Goal: Book appointment/travel/reservation

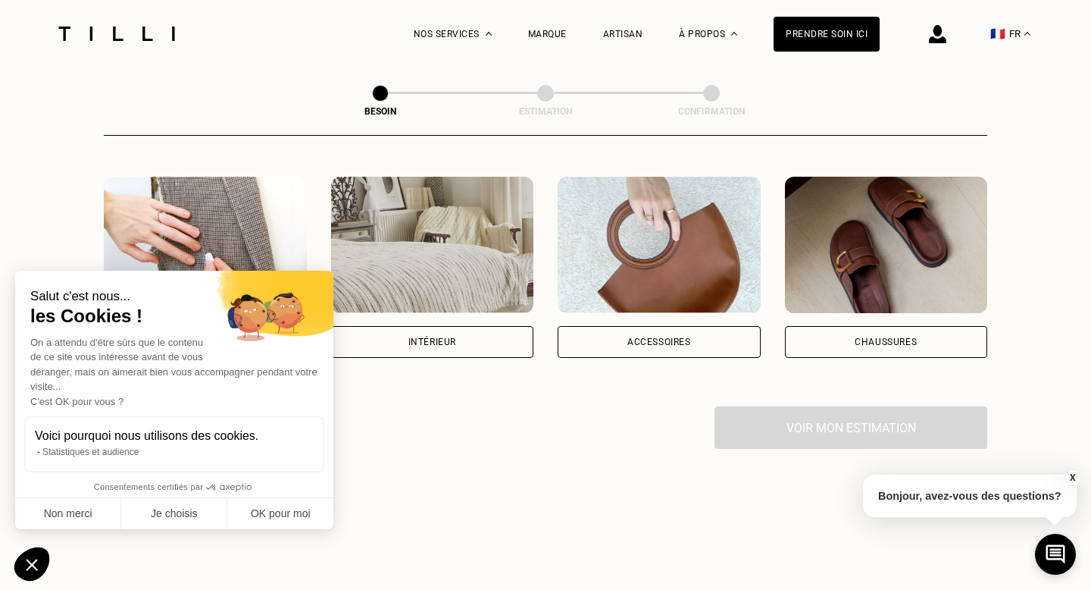
scroll to position [283, 0]
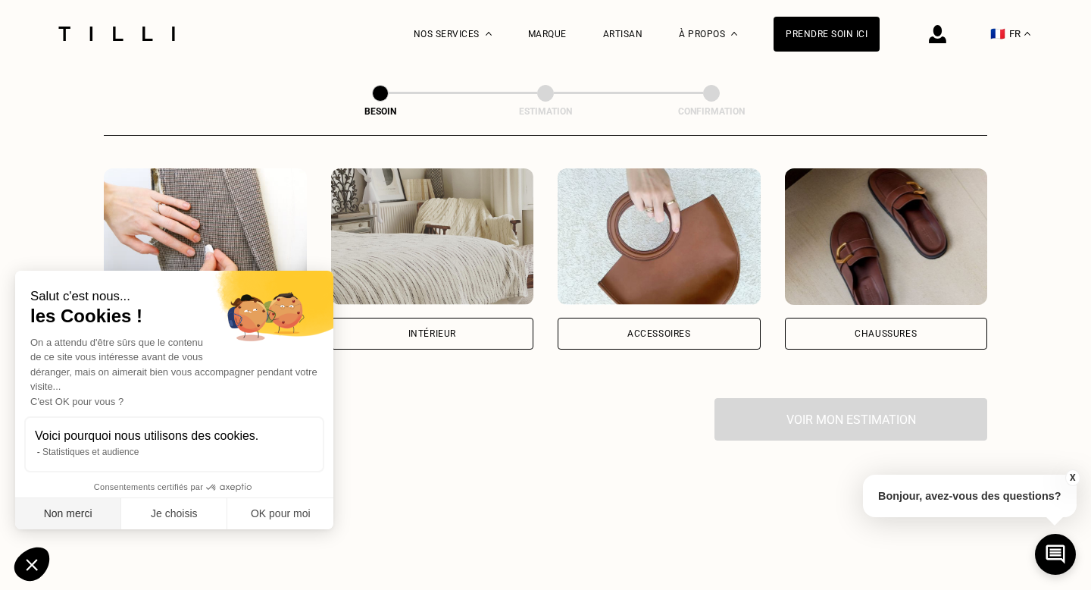
click at [75, 521] on button "Non merci" at bounding box center [68, 514] width 106 height 32
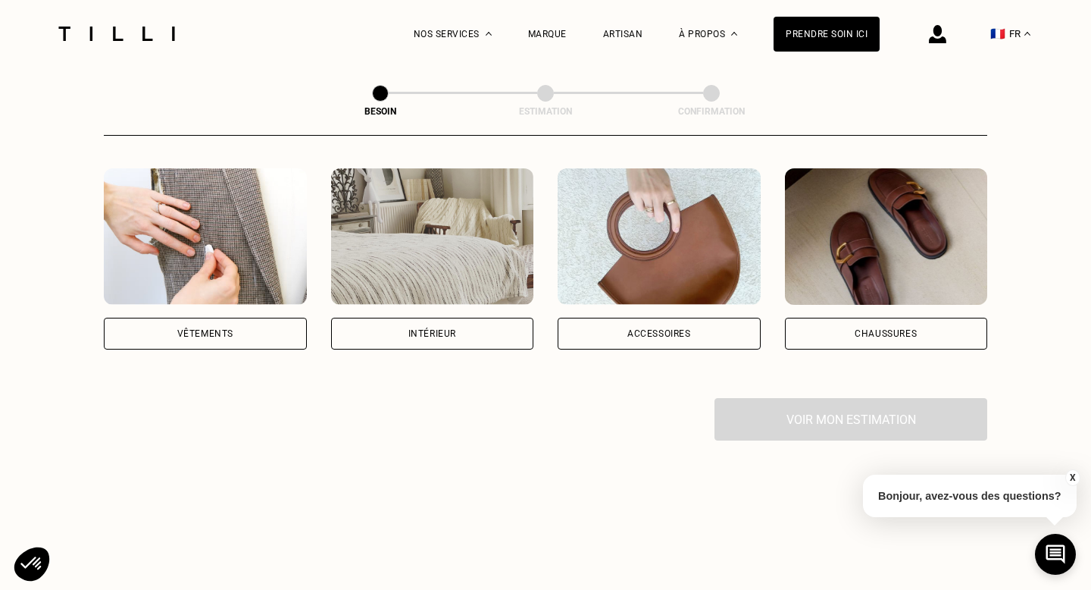
click at [223, 326] on div "Vêtements" at bounding box center [205, 334] width 203 height 32
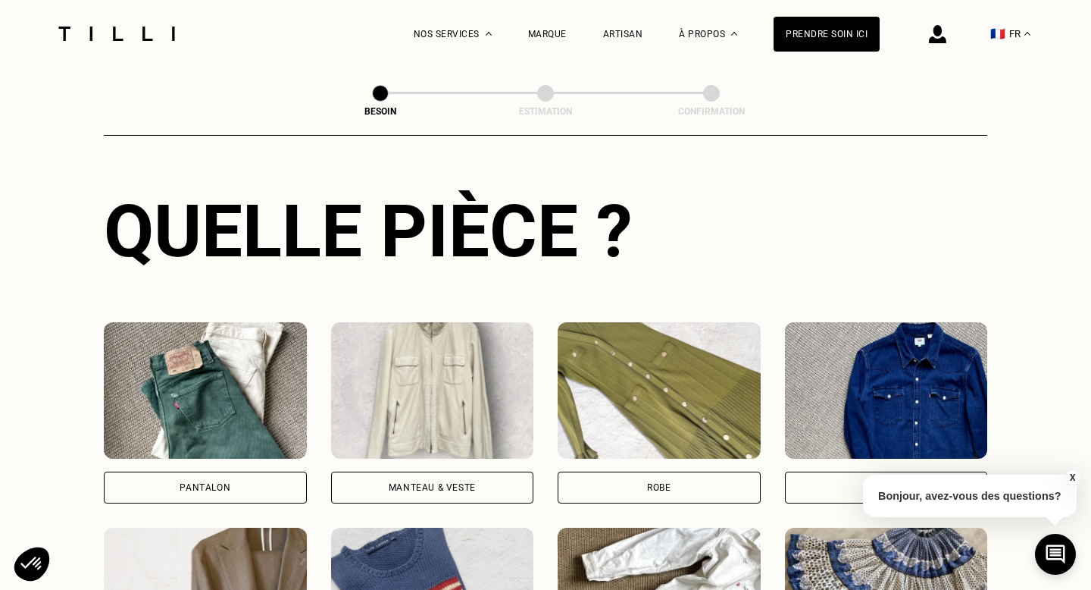
scroll to position [540, 0]
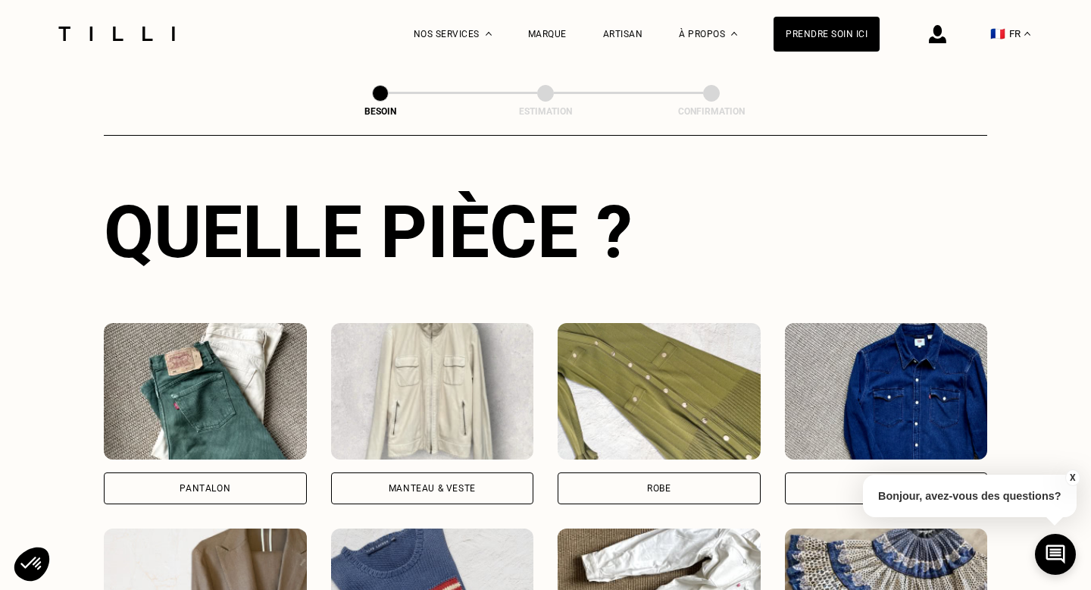
click at [224, 484] on div "Pantalon" at bounding box center [205, 488] width 51 height 9
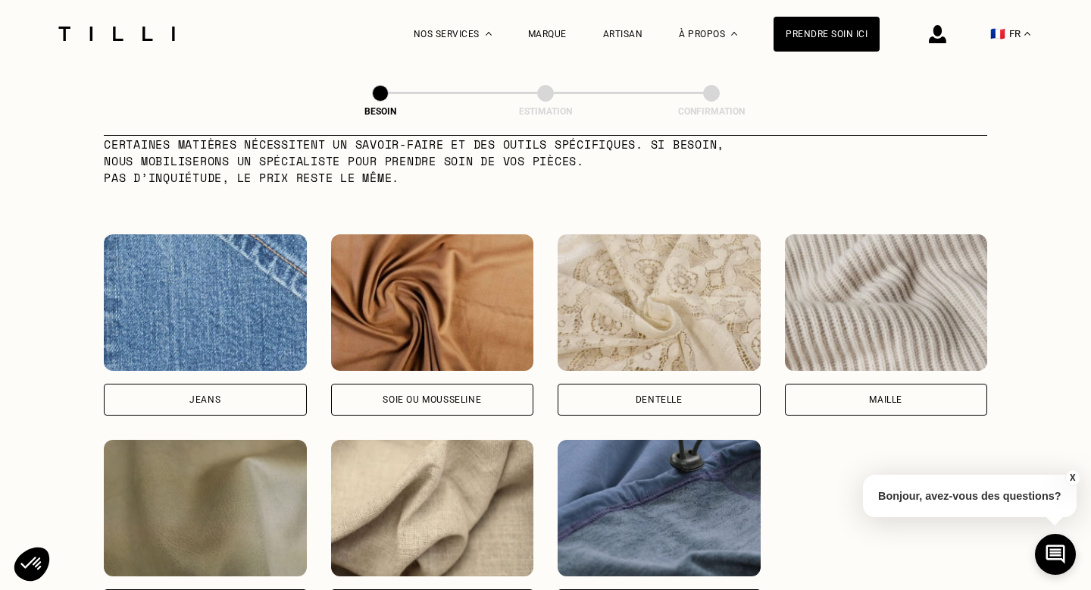
scroll to position [1556, 0]
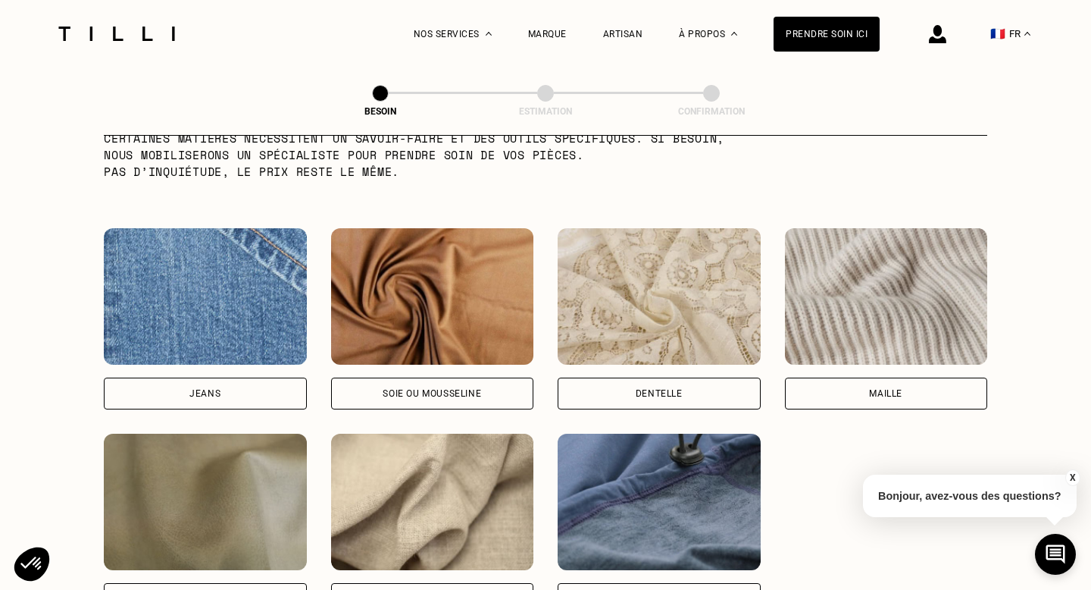
click at [211, 389] on div "Jeans" at bounding box center [204, 393] width 31 height 9
select select "FR"
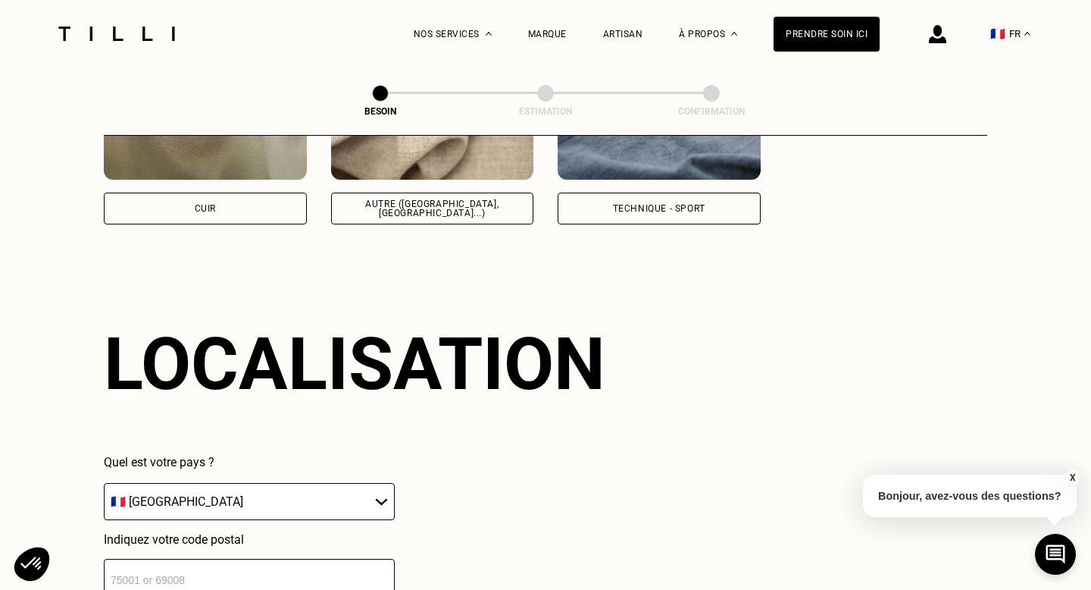
scroll to position [2033, 0]
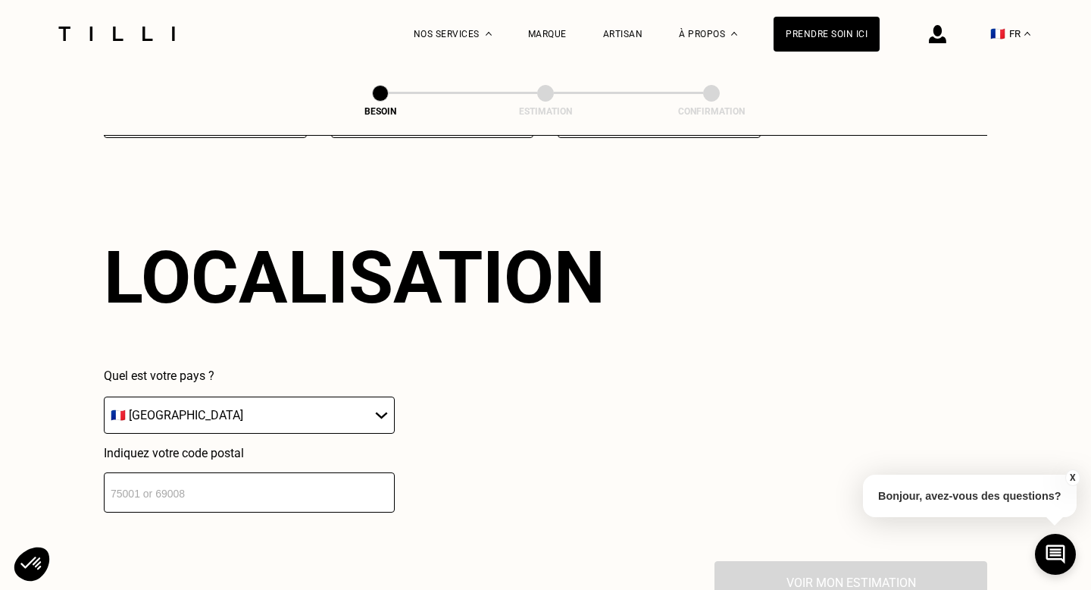
click at [189, 491] on input "number" at bounding box center [249, 492] width 291 height 40
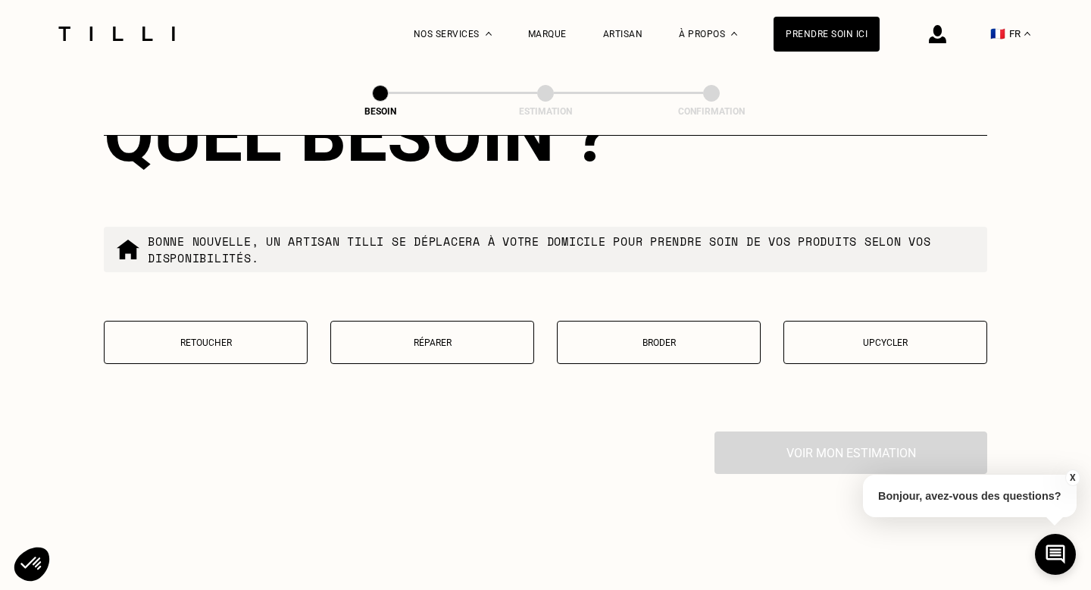
scroll to position [2548, 0]
type input "75019"
click at [223, 321] on button "Retoucher" at bounding box center [206, 342] width 204 height 43
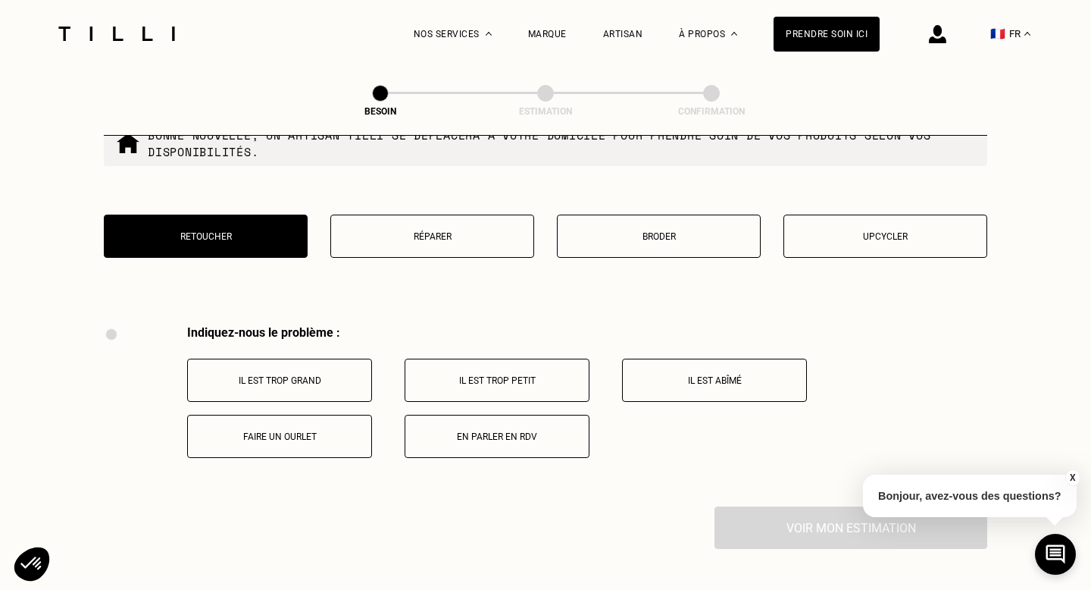
scroll to position [2650, 0]
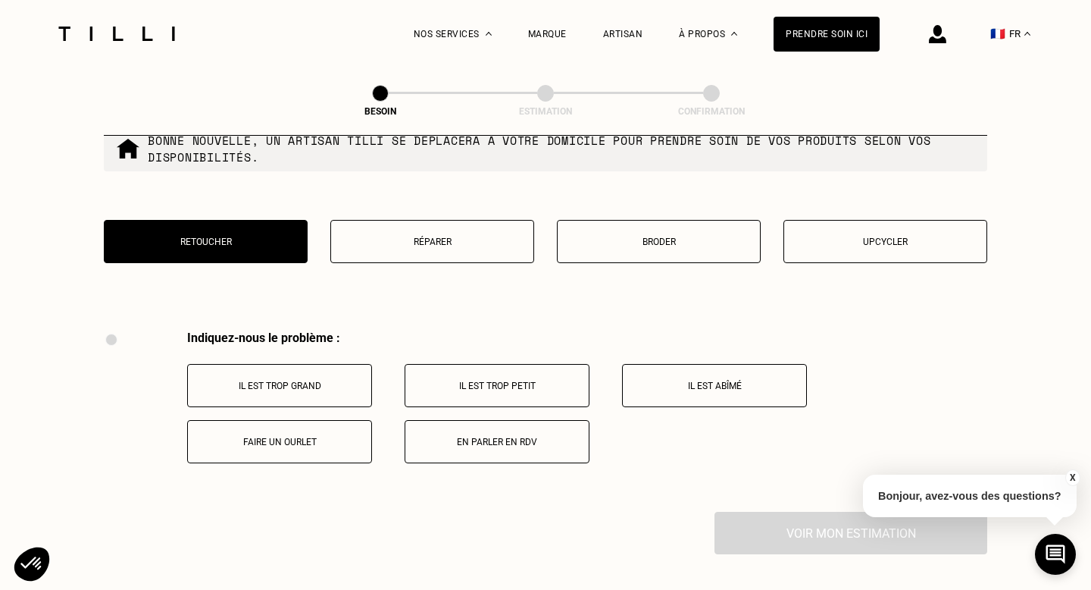
click at [280, 437] on p "Faire un ourlet" at bounding box center [280, 442] width 168 height 11
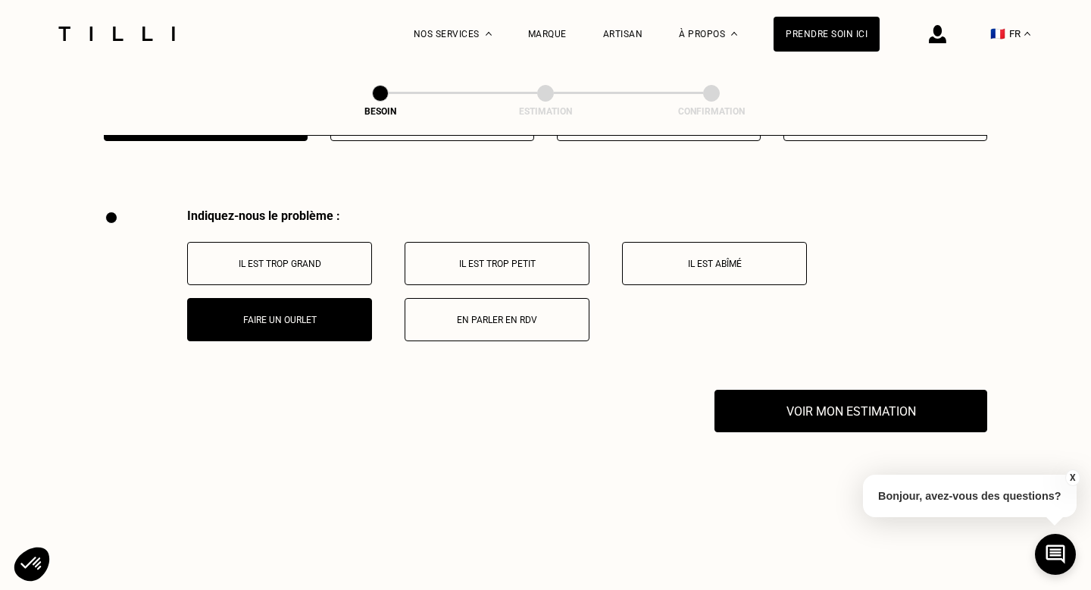
scroll to position [2770, 0]
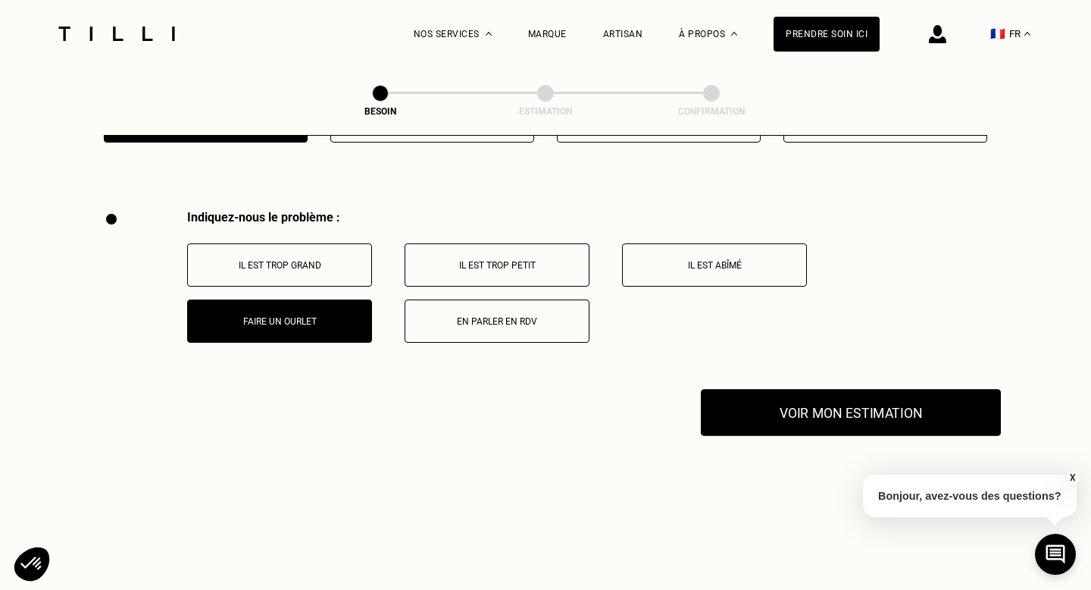
click at [850, 389] on button "Voir mon estimation" at bounding box center [851, 412] width 300 height 47
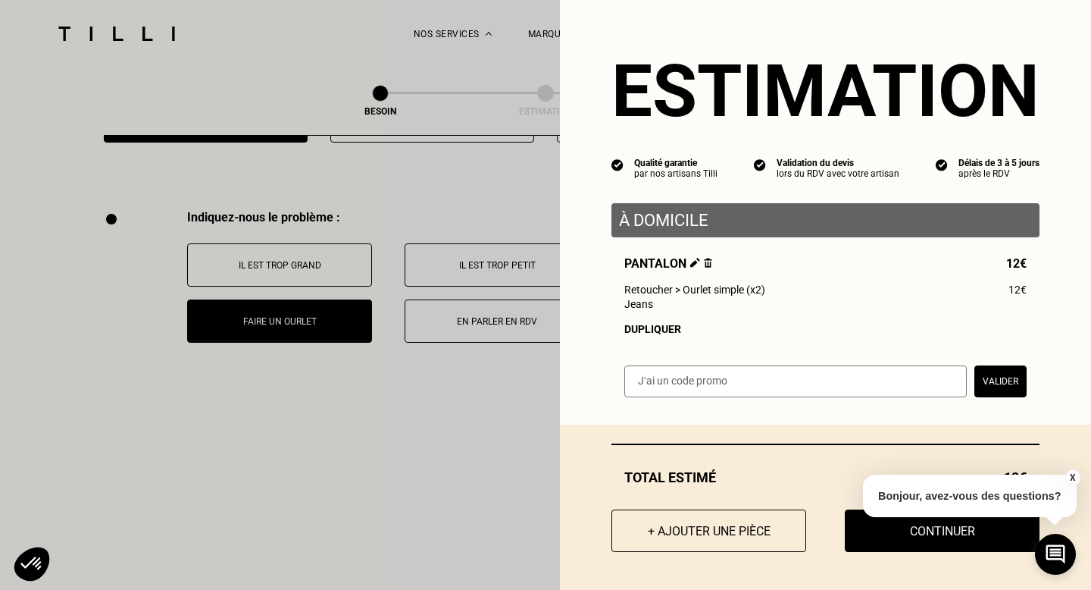
click at [1068, 474] on button "X" at bounding box center [1072, 477] width 15 height 17
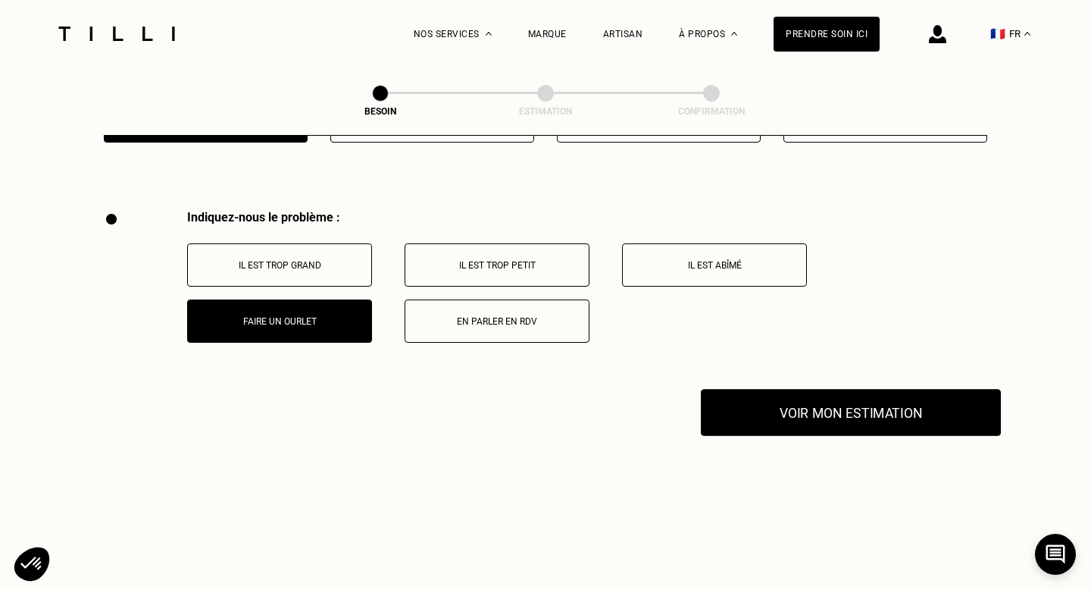
click at [873, 403] on button "Voir mon estimation" at bounding box center [851, 412] width 300 height 47
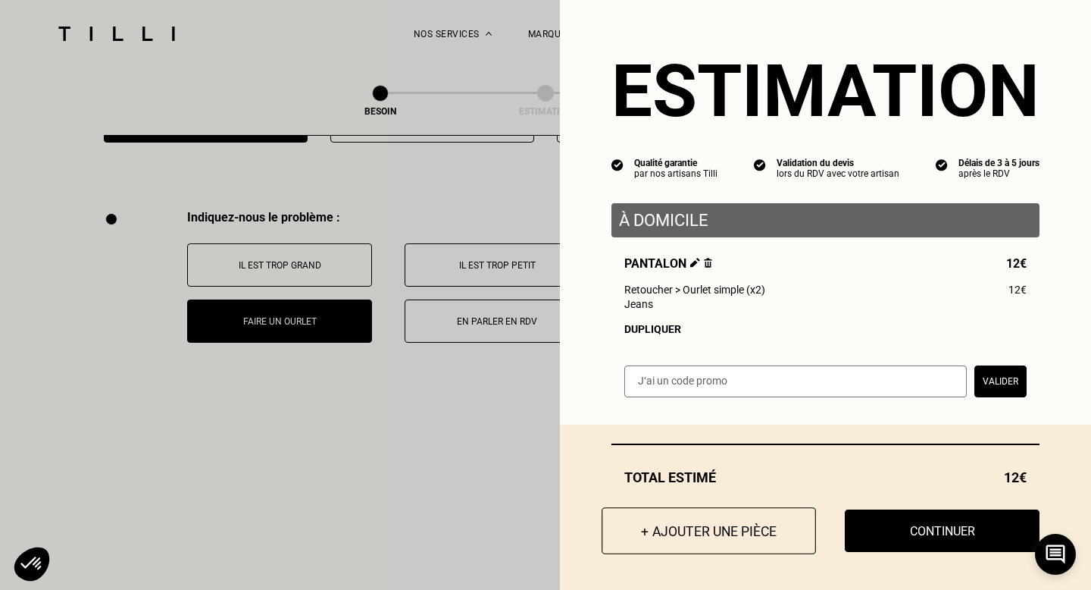
click at [714, 527] on button "+ Ajouter une pièce" at bounding box center [709, 530] width 215 height 47
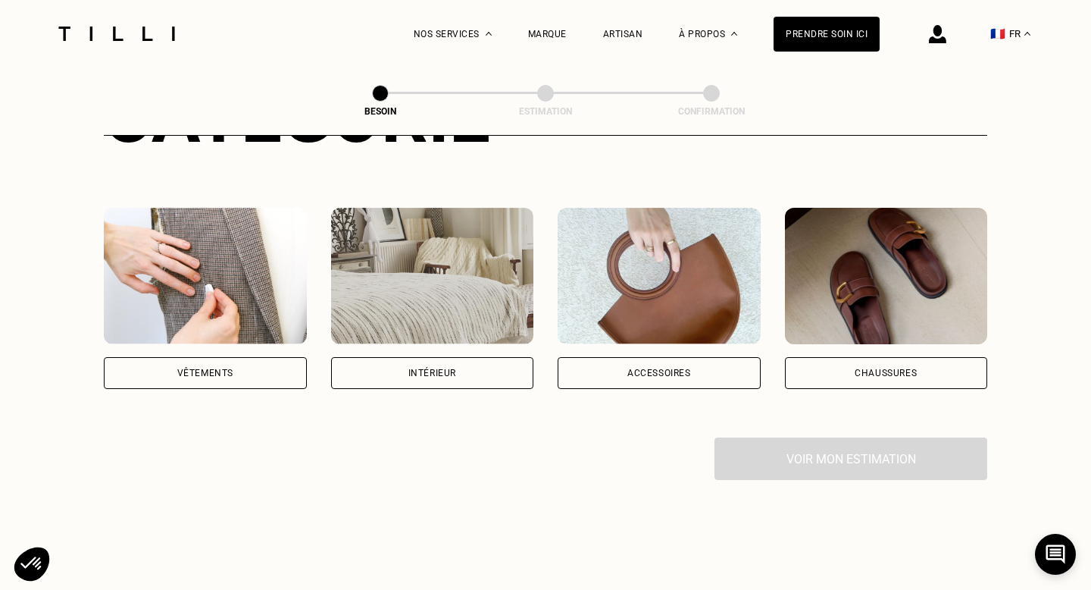
scroll to position [252, 0]
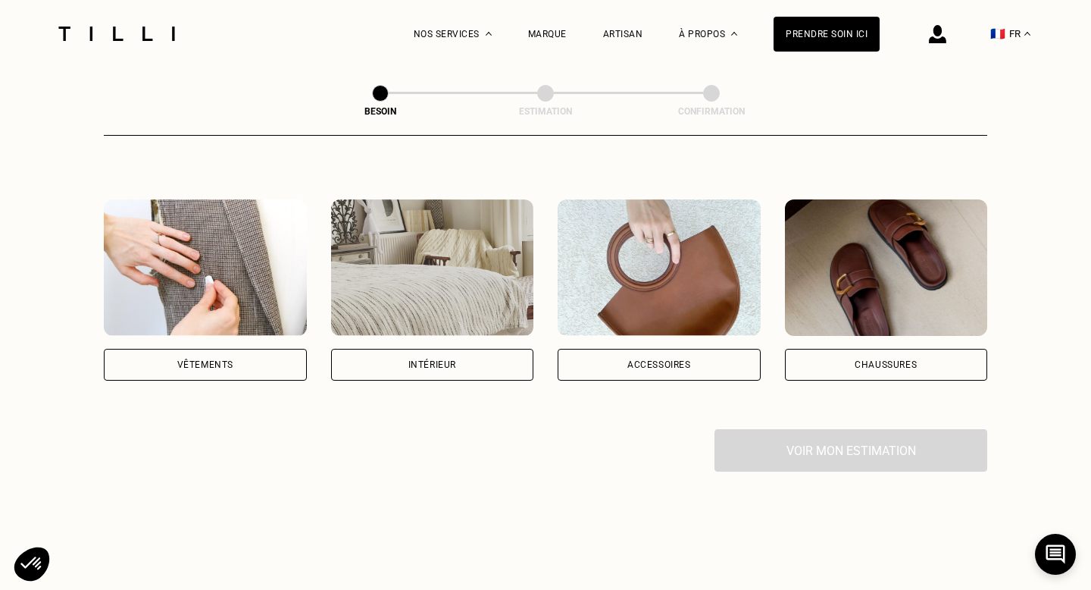
click at [186, 360] on div "Vêtements" at bounding box center [205, 364] width 56 height 9
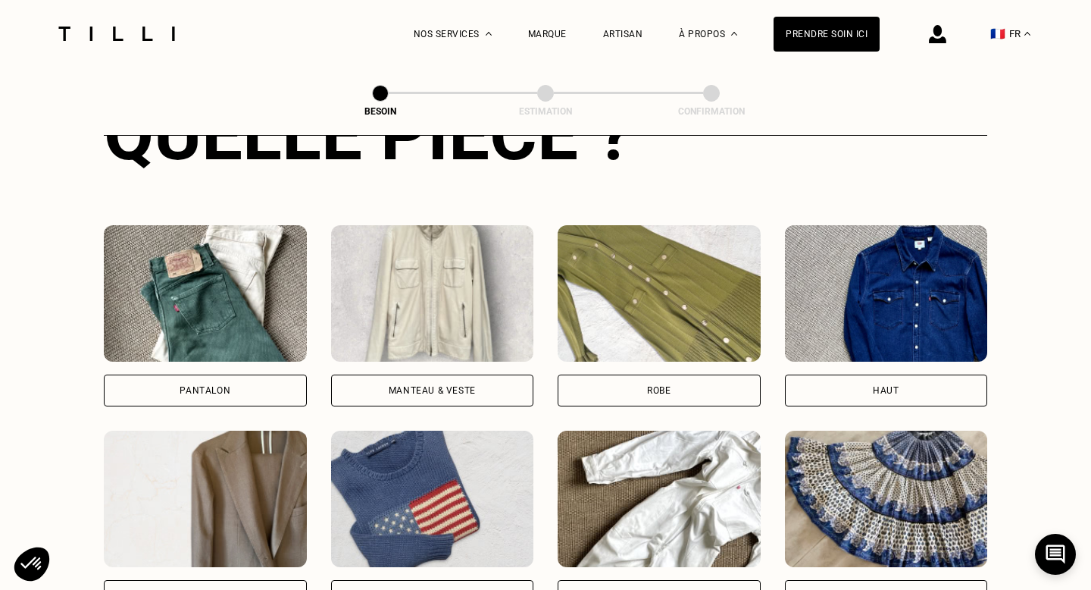
click at [230, 374] on div "Pantalon" at bounding box center [205, 390] width 203 height 32
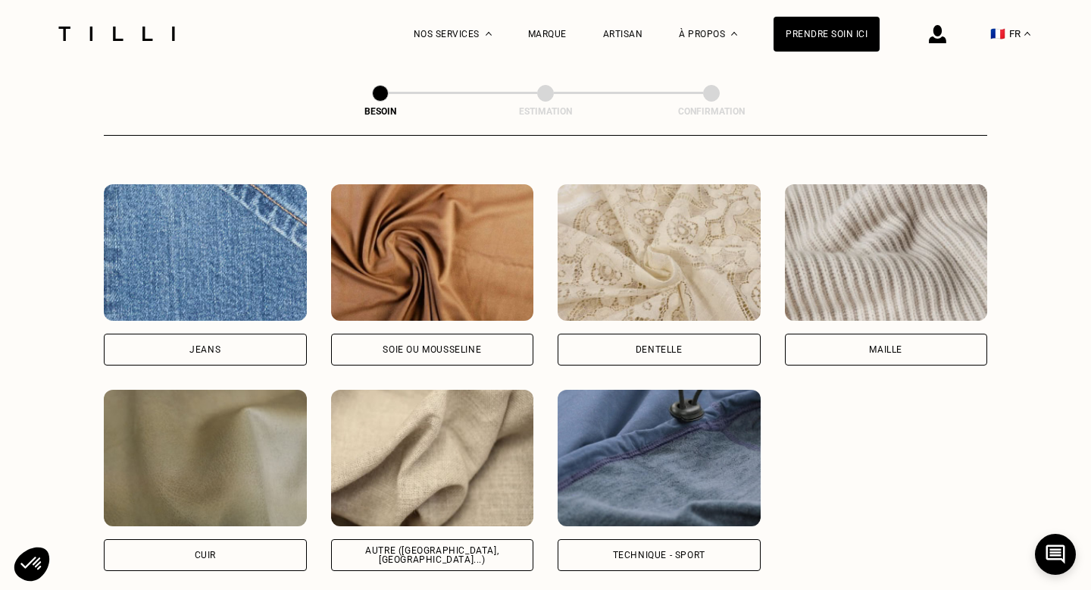
scroll to position [1596, 0]
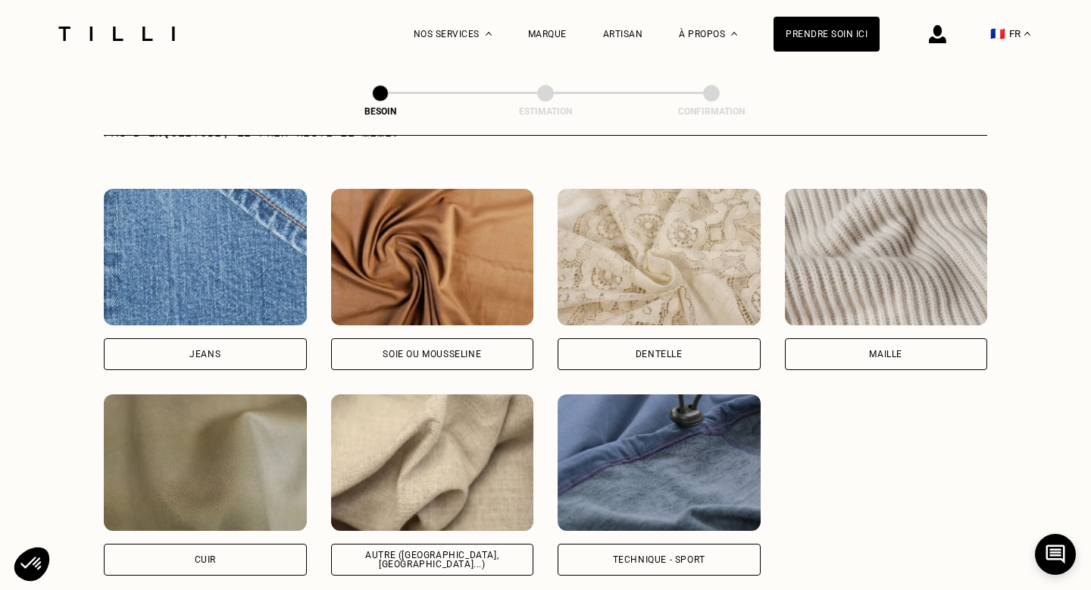
click at [416, 543] on div "Autre ([GEOGRAPHIC_DATA], [GEOGRAPHIC_DATA]...)" at bounding box center [432, 559] width 203 height 32
select select "FR"
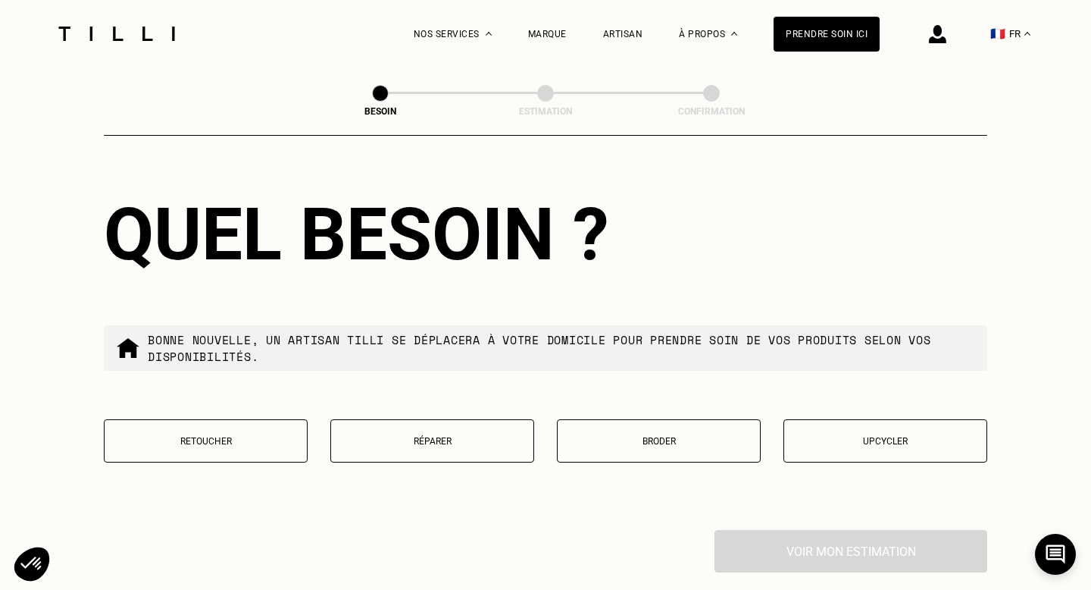
scroll to position [2519, 0]
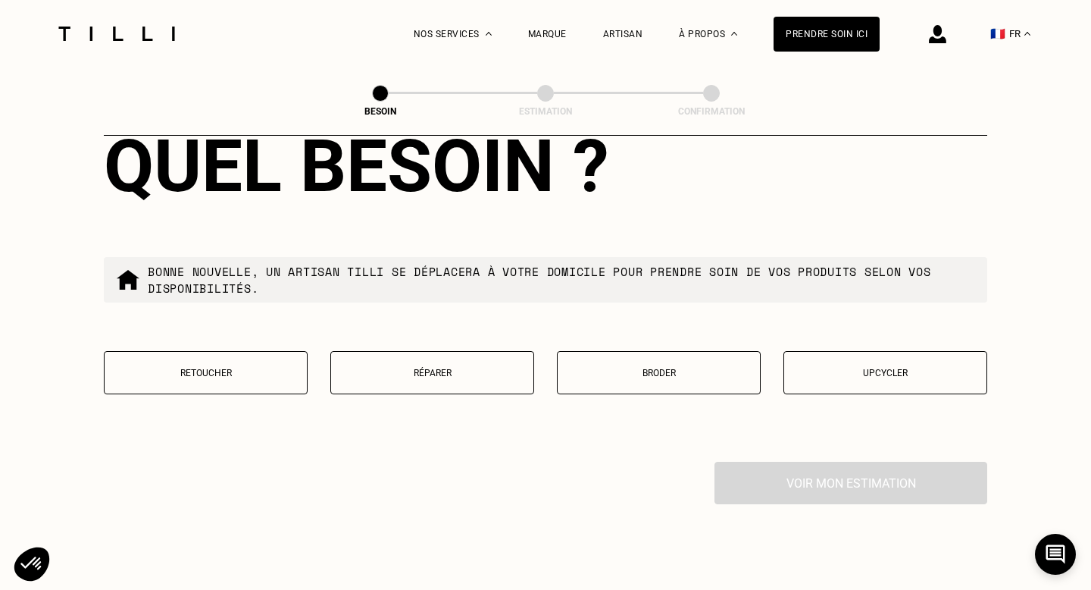
click at [238, 368] on p "Retoucher" at bounding box center [205, 373] width 187 height 11
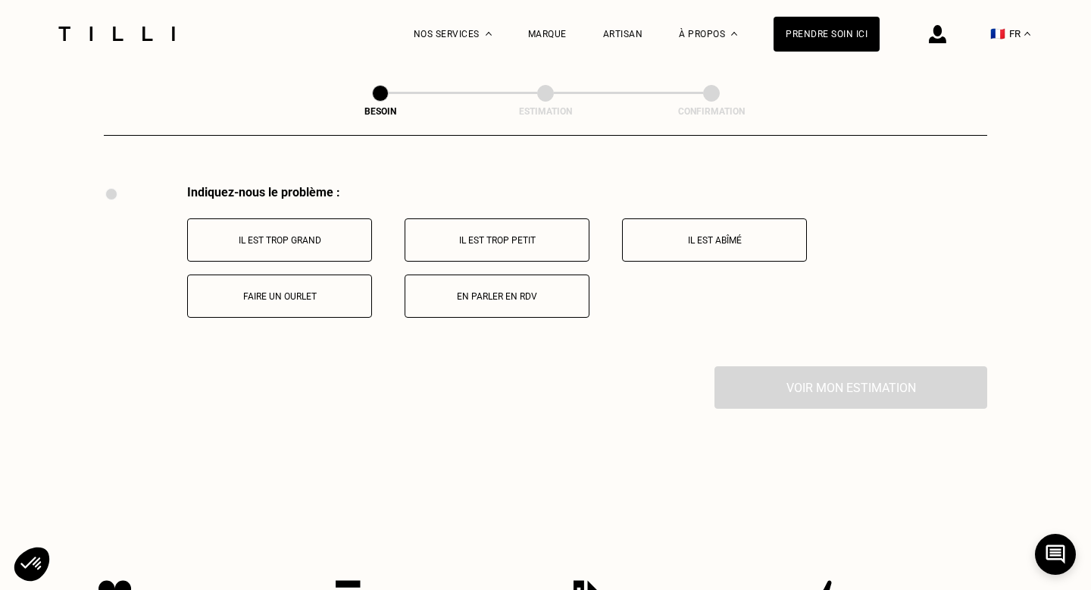
click at [283, 290] on button "Faire un ourlet" at bounding box center [279, 295] width 185 height 43
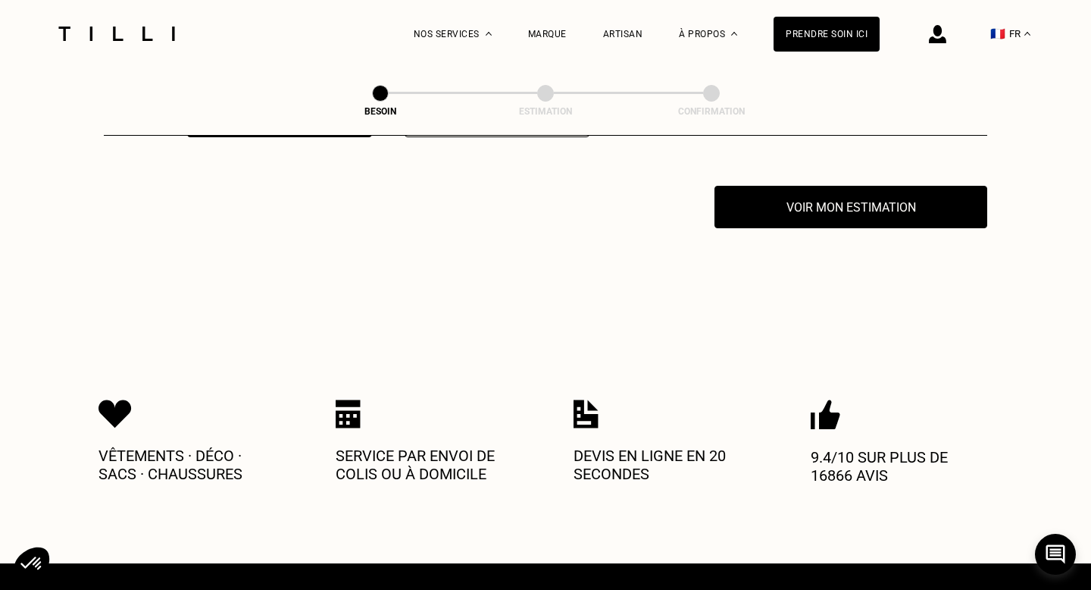
scroll to position [2977, 0]
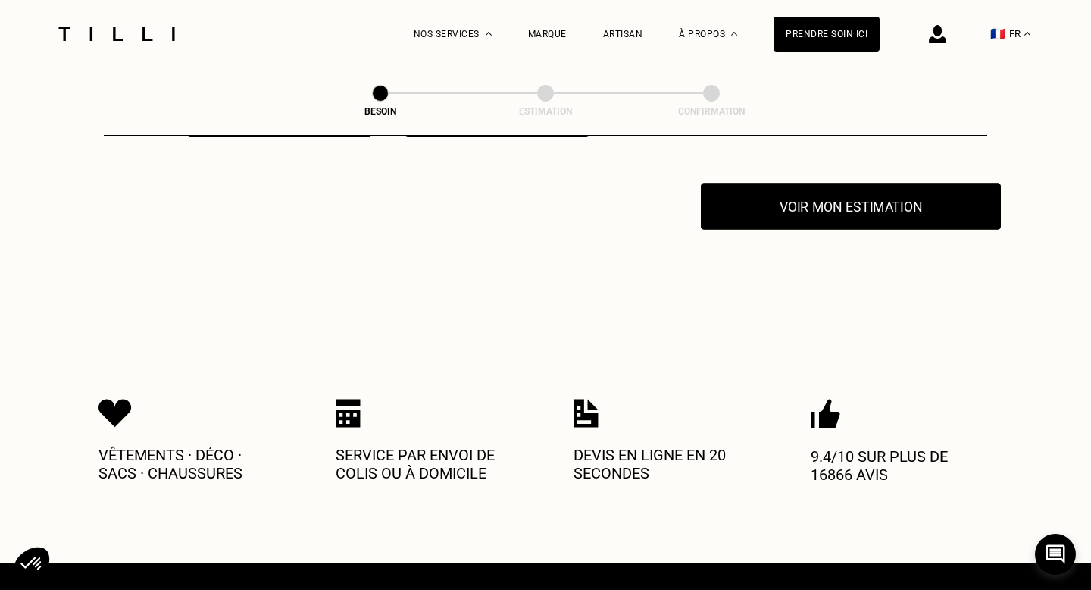
click at [857, 189] on button "Voir mon estimation" at bounding box center [851, 206] width 300 height 47
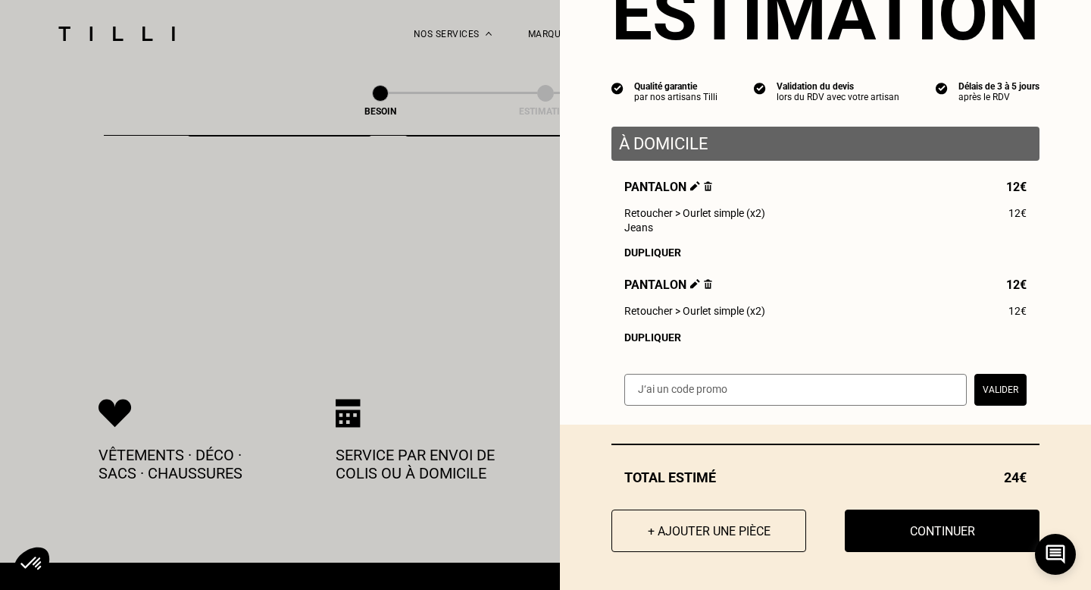
scroll to position [78, 0]
click at [934, 529] on button "Continuer" at bounding box center [942, 530] width 215 height 47
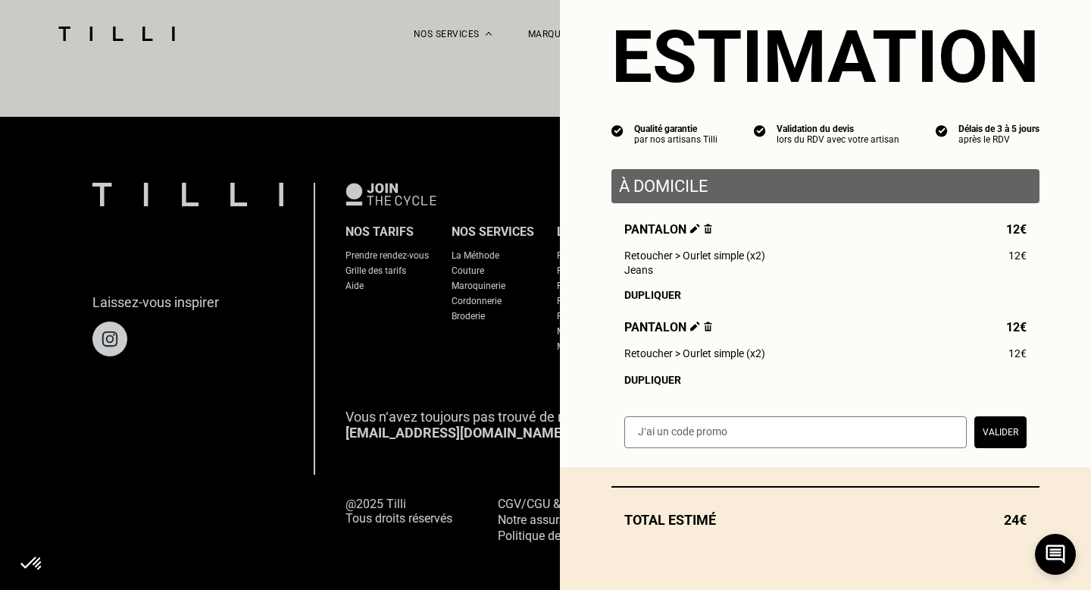
scroll to position [36, 0]
select select "FR"
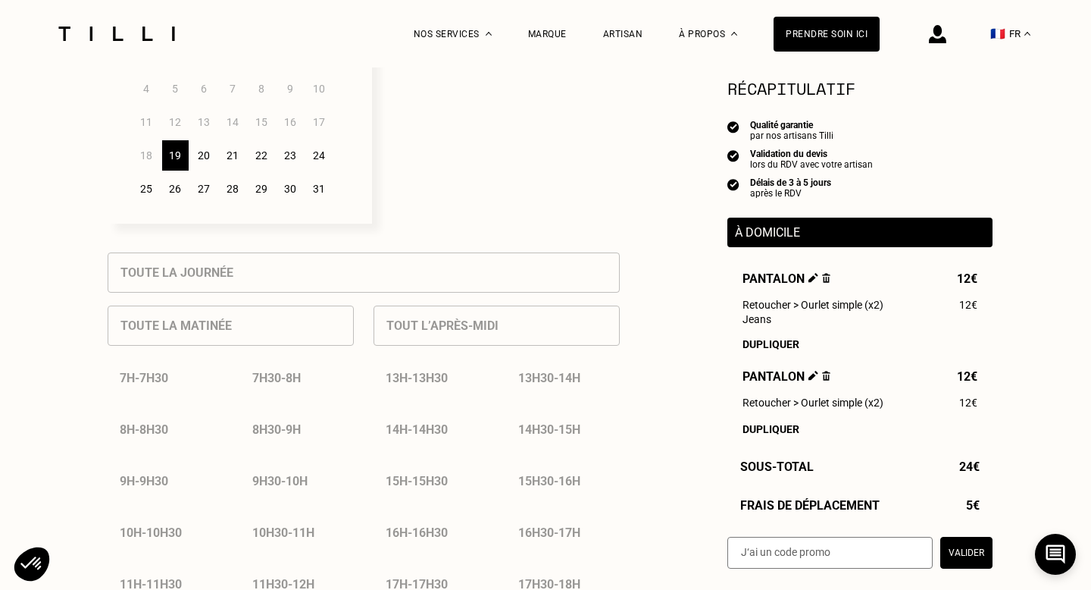
scroll to position [509, 0]
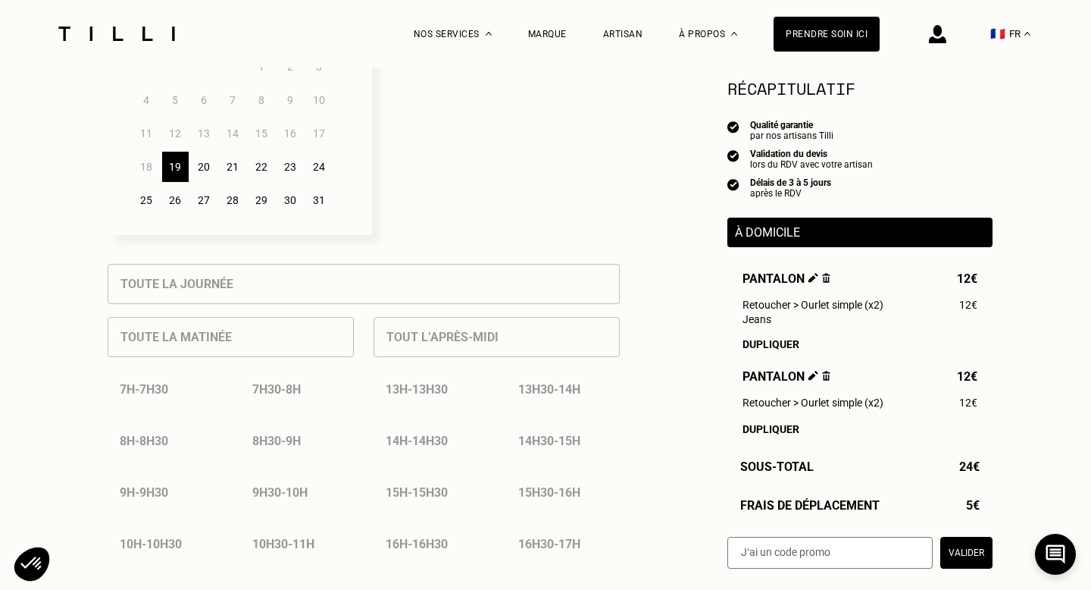
click at [179, 176] on div "19" at bounding box center [175, 167] width 27 height 30
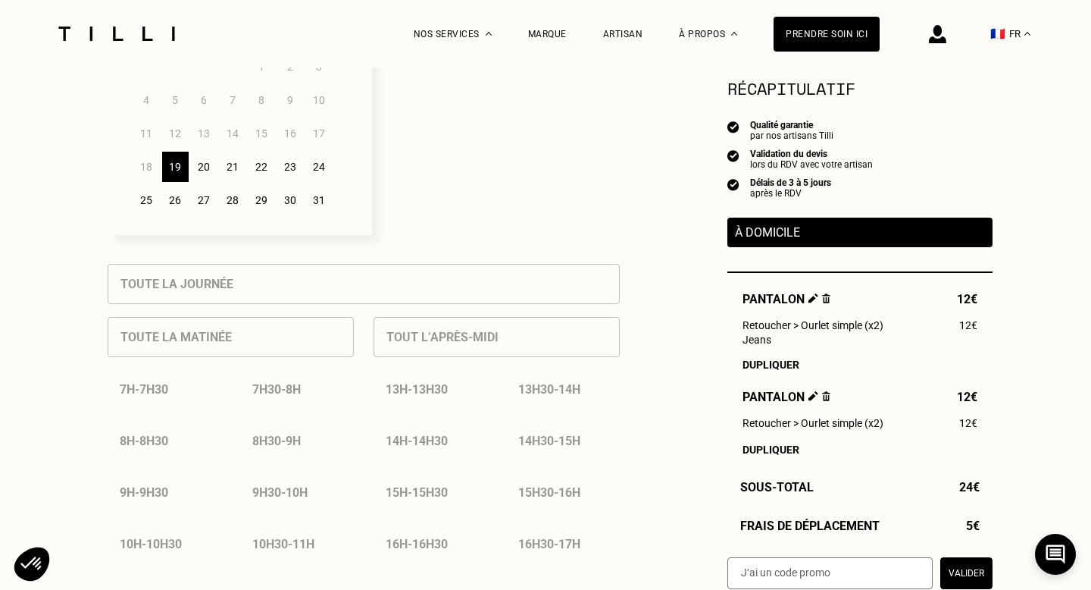
click at [183, 287] on div "Toute la journée Toute la matinée 7h - 7h30 7h30 - 8h 8h - 8h30 8h30 - 9h 9h - …" at bounding box center [364, 595] width 512 height 662
click at [180, 341] on div "Toute la matinée 7h - 7h30 7h30 - 8h 8h - 8h30 8h30 - 9h 9h - 9h30 9h30 - 10h 1…" at bounding box center [231, 485] width 246 height 362
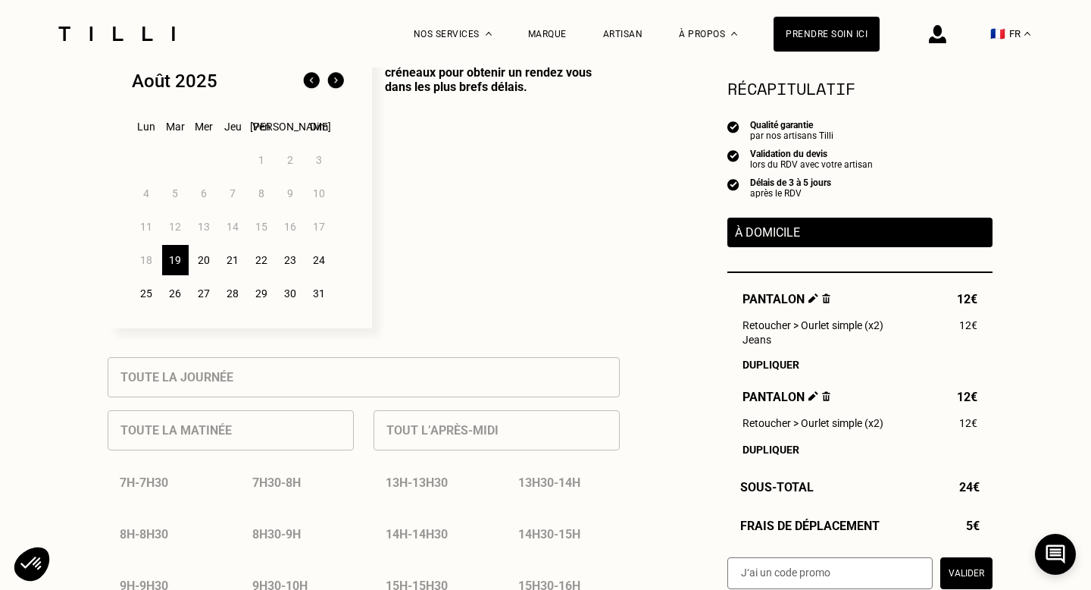
scroll to position [406, 0]
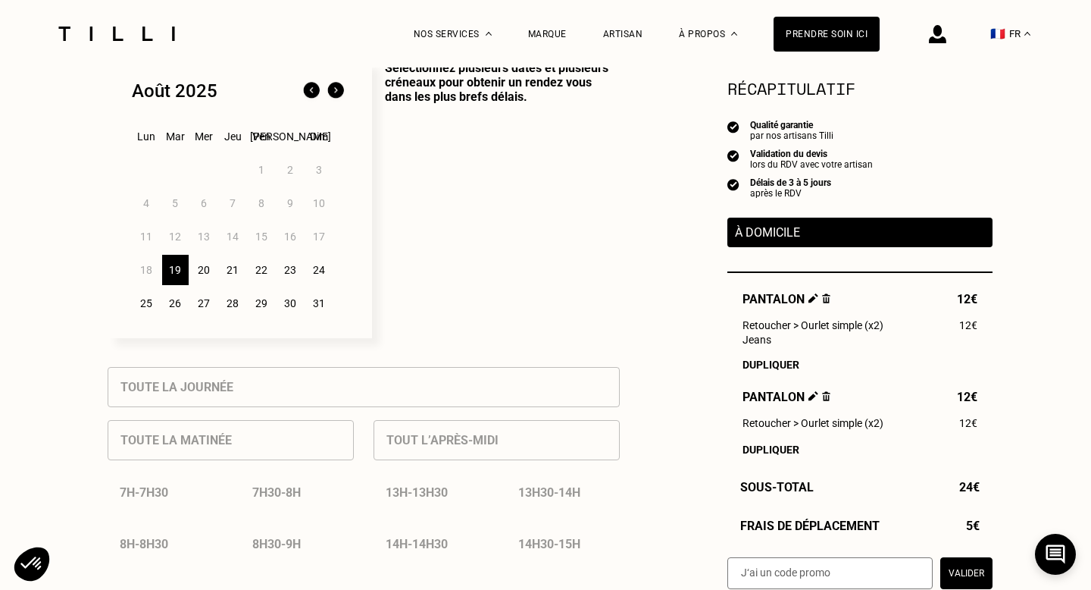
click at [230, 273] on div "21" at bounding box center [233, 270] width 27 height 30
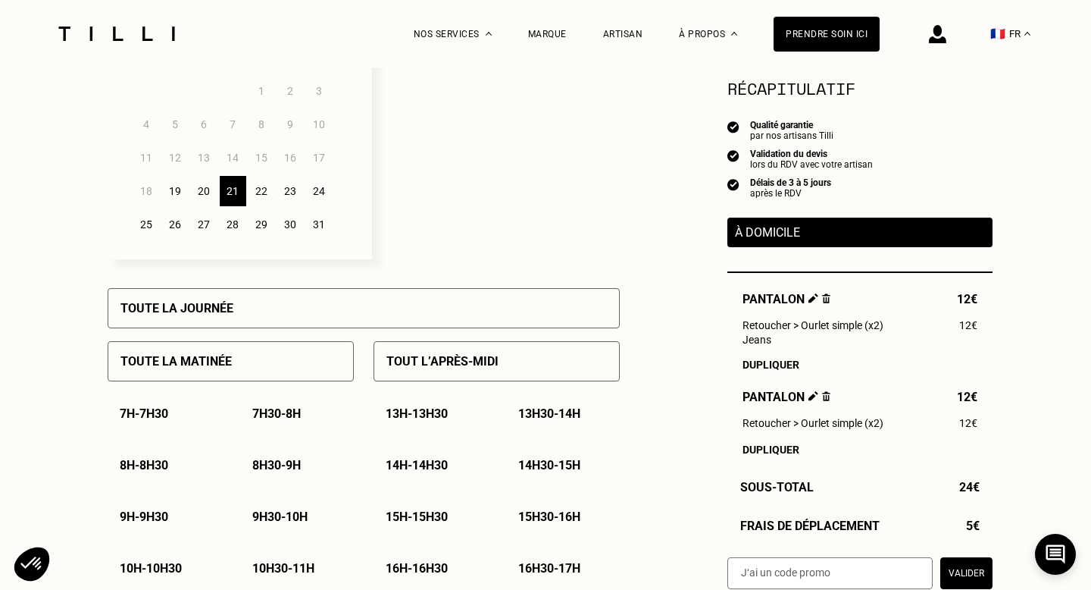
scroll to position [681, 0]
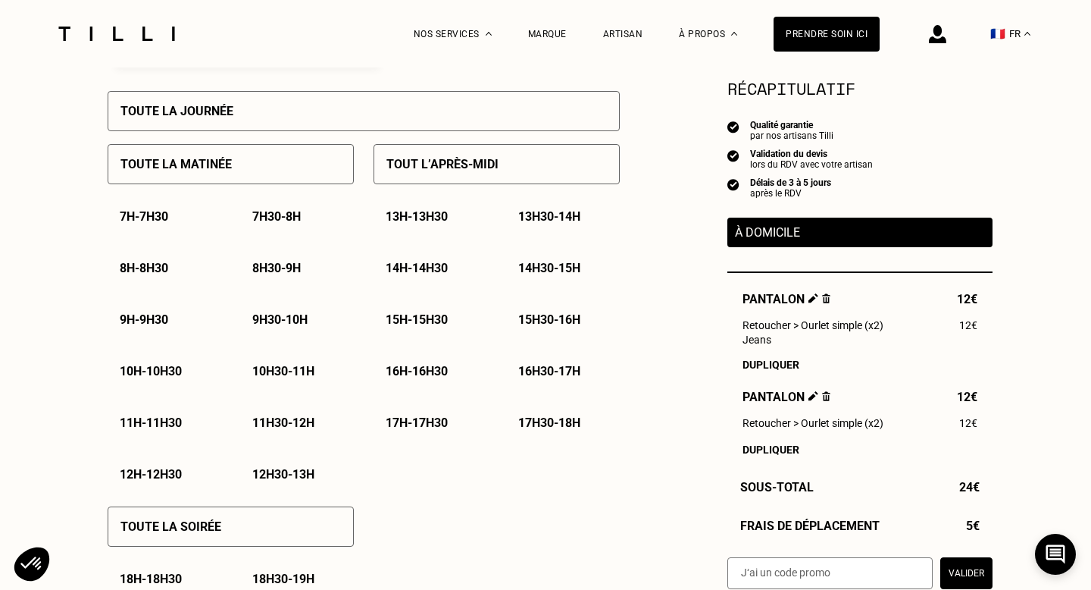
click at [445, 162] on p "Tout l’après-midi" at bounding box center [443, 164] width 112 height 14
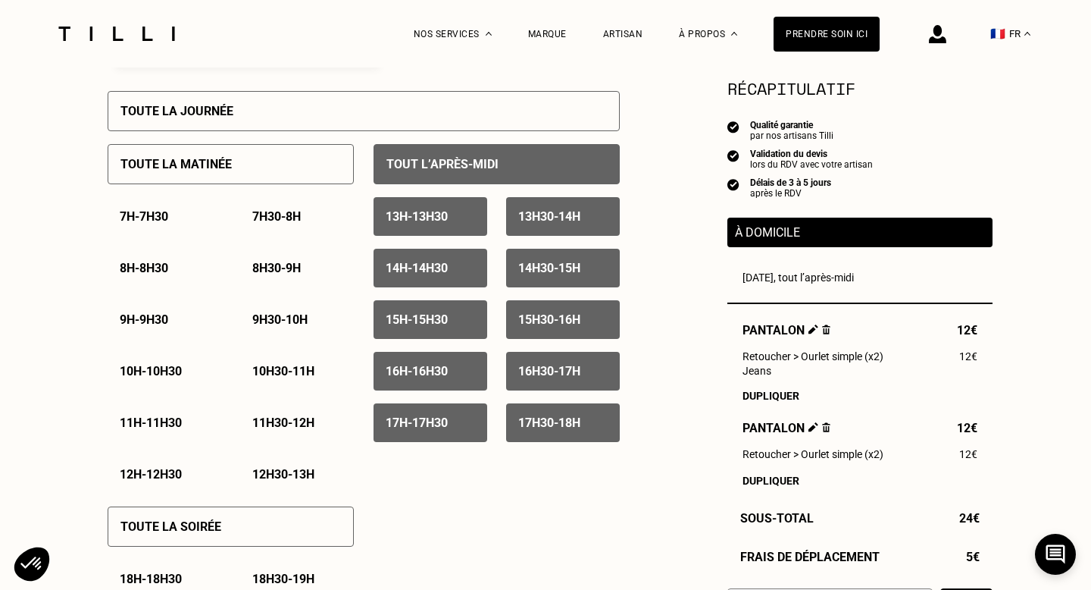
click at [462, 274] on div "14h - 14h30" at bounding box center [431, 268] width 114 height 39
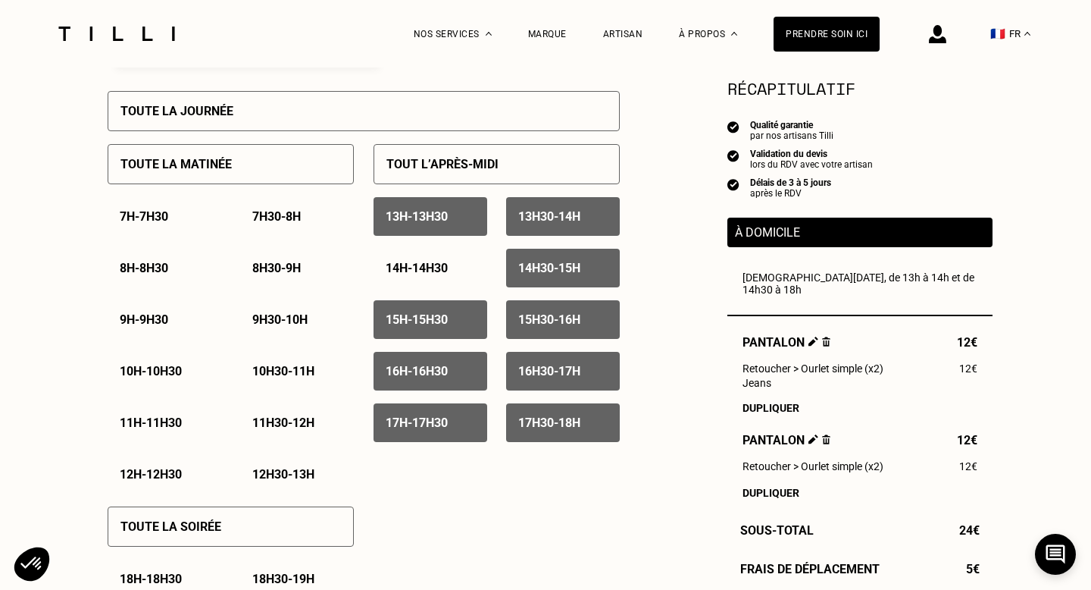
click at [448, 324] on p "15h - 15h30" at bounding box center [417, 319] width 62 height 14
click at [422, 221] on p "13h - 13h30" at bounding box center [417, 216] width 62 height 14
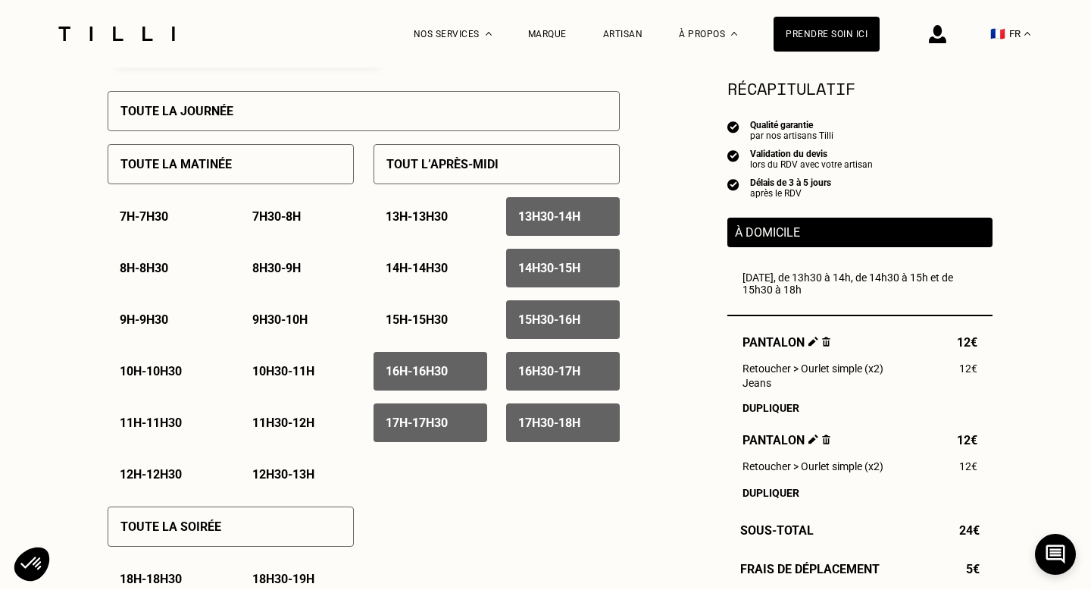
click at [540, 212] on p "13h30 - 14h" at bounding box center [549, 216] width 62 height 14
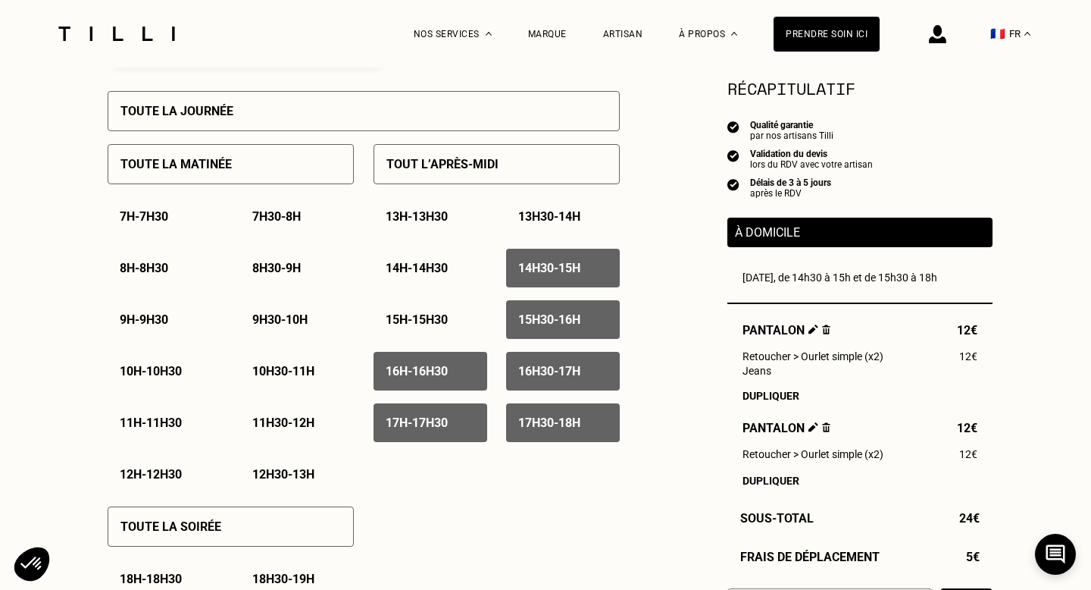
click at [475, 165] on p "Tout l’après-midi" at bounding box center [443, 164] width 112 height 14
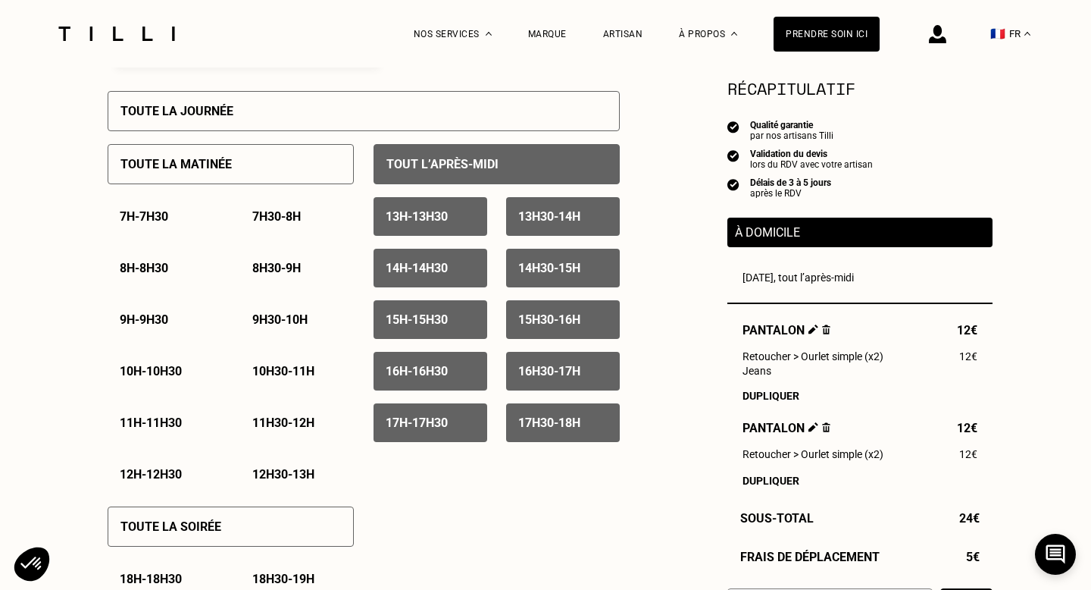
click at [475, 165] on p "Tout l’après-midi" at bounding box center [443, 164] width 112 height 14
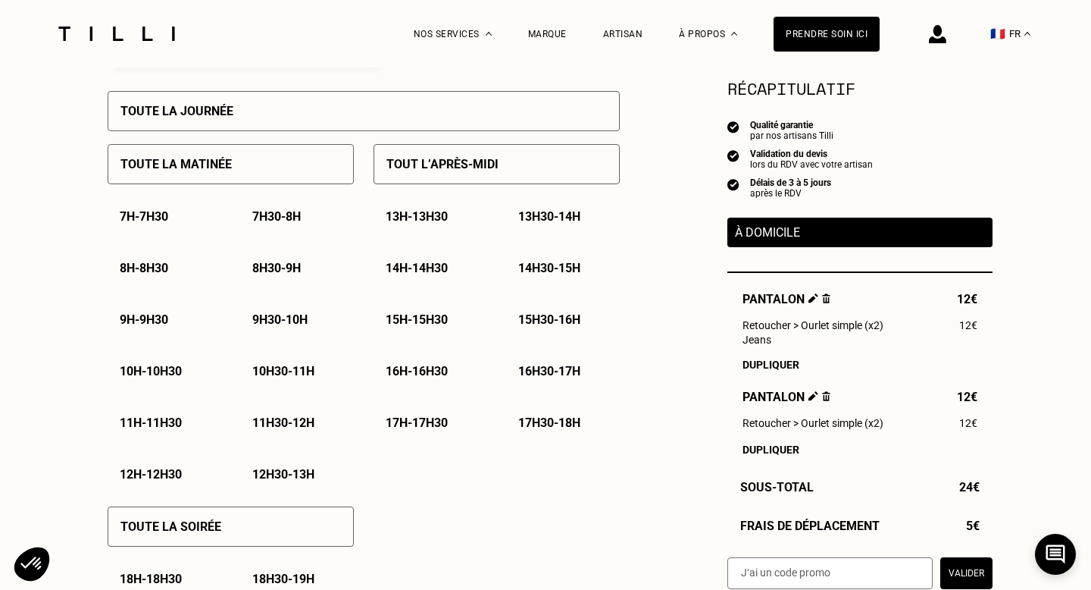
click at [431, 262] on p "14h - 14h30" at bounding box center [417, 268] width 62 height 14
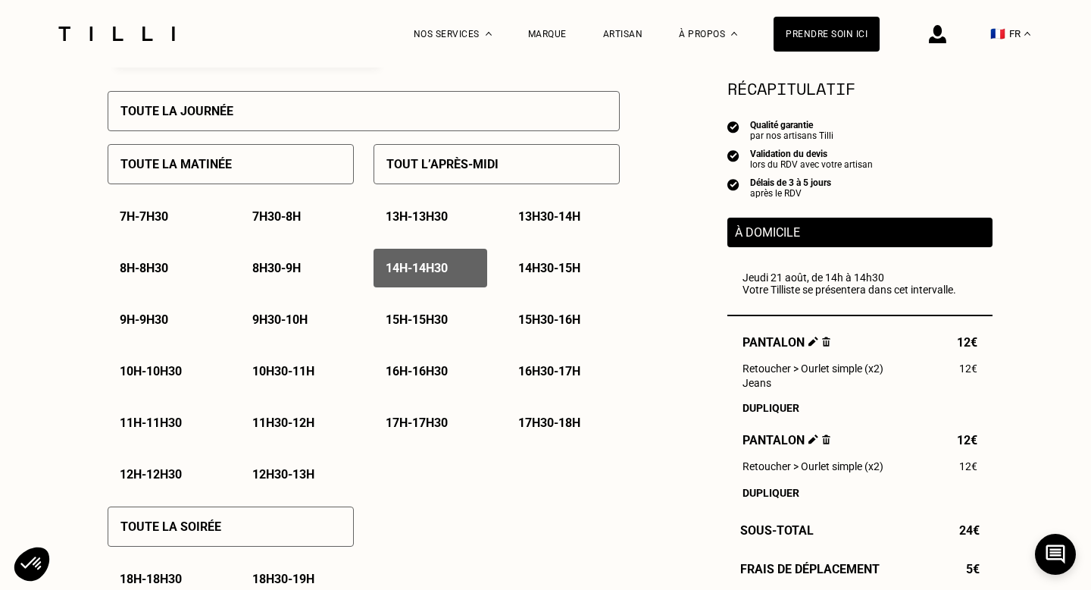
click at [531, 305] on div "15h30 - 16h" at bounding box center [563, 319] width 114 height 39
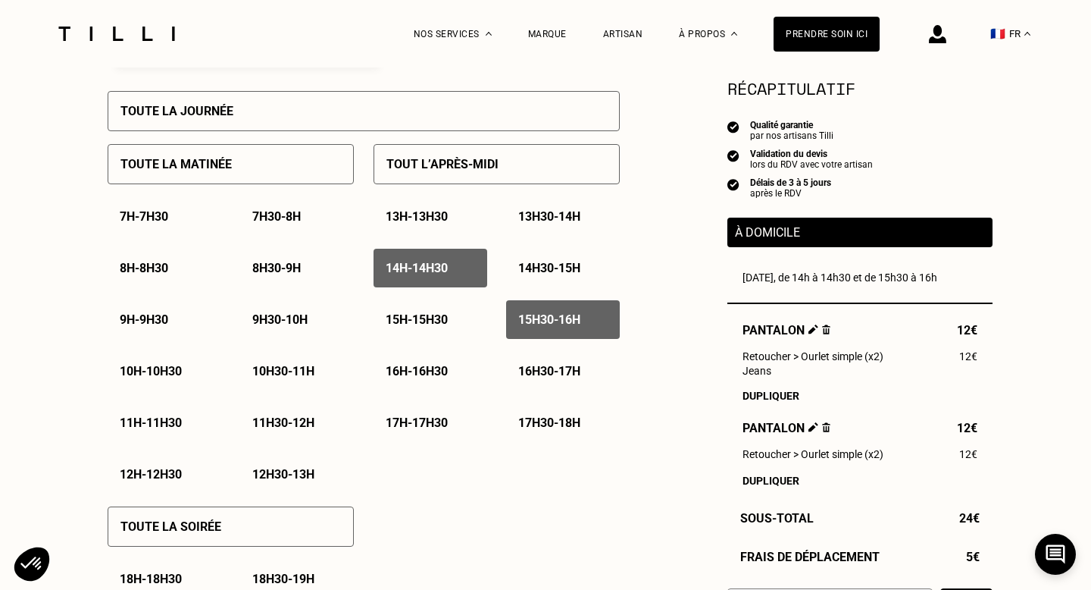
click at [539, 290] on div "13h - 13h30 13h30 - 14h 14h - 14h30 14h30 - 15h 15h - 15h30 15h30 - 16h 16h - 1…" at bounding box center [497, 319] width 246 height 245
click at [430, 329] on div "15h - 15h30" at bounding box center [431, 319] width 114 height 39
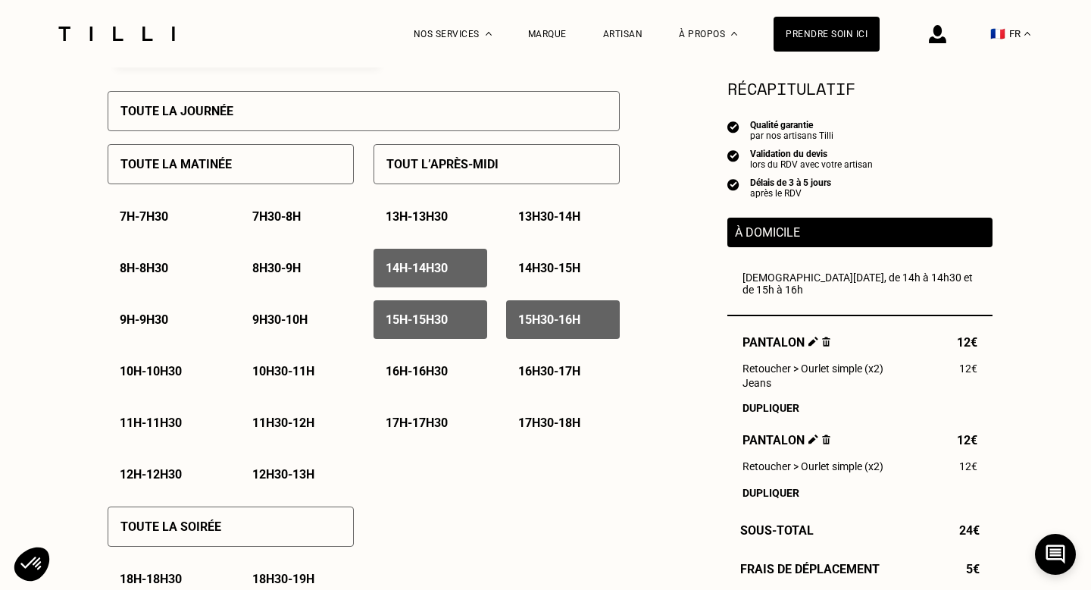
click at [543, 271] on p "14h30 - 15h" at bounding box center [549, 268] width 62 height 14
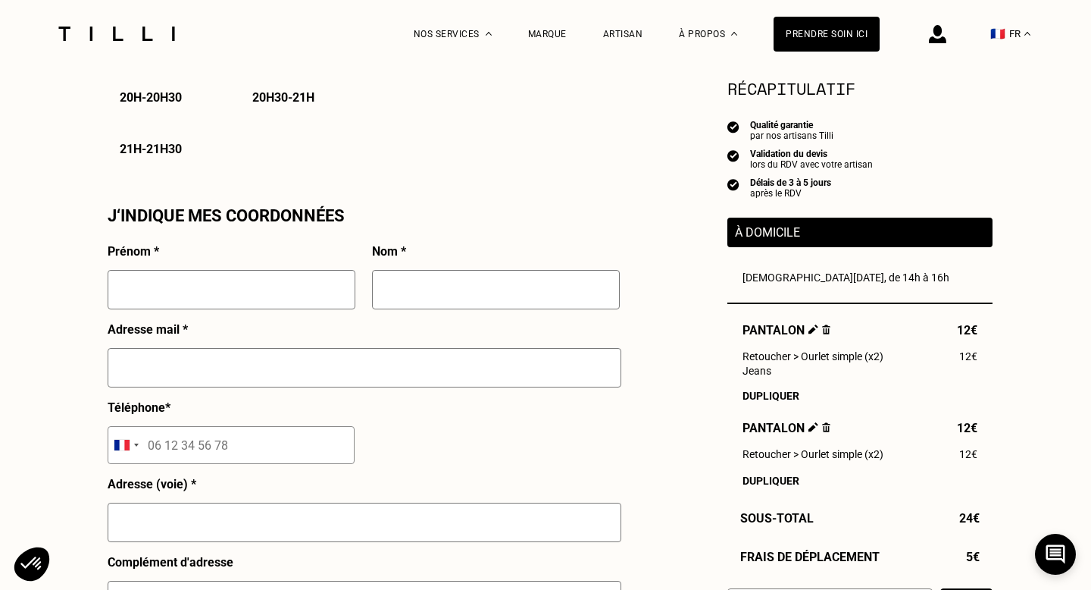
scroll to position [1263, 0]
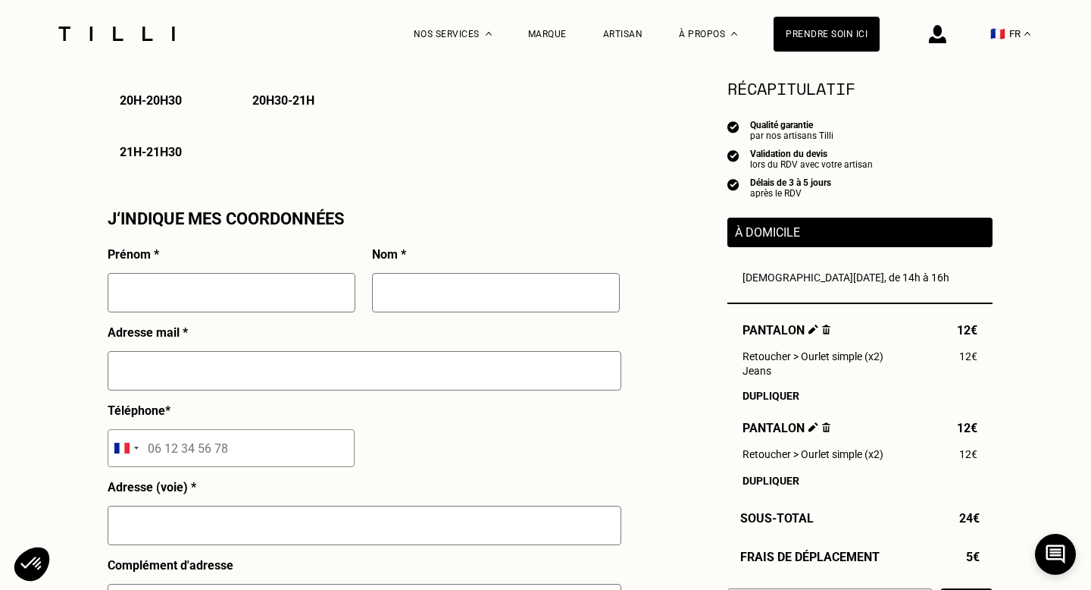
click at [297, 304] on input "text" at bounding box center [232, 292] width 248 height 39
type input "[PERSON_NAME]"
click at [452, 284] on input "text" at bounding box center [496, 292] width 248 height 39
type input "Tostain"
click at [355, 373] on input "text" at bounding box center [365, 370] width 514 height 39
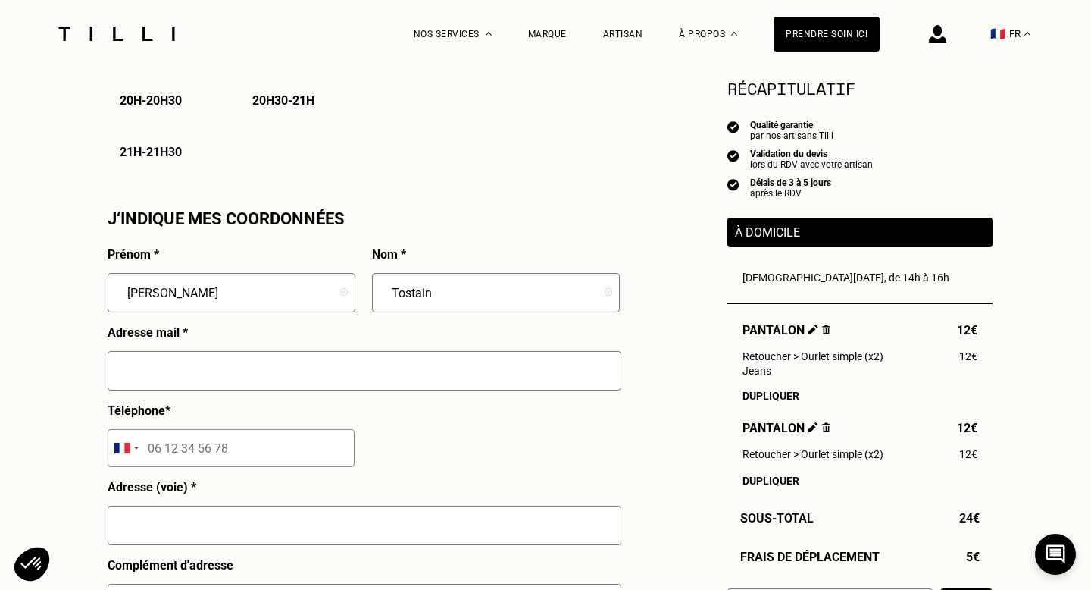
type input "[EMAIL_ADDRESS][DOMAIN_NAME]"
click at [303, 451] on input "tel" at bounding box center [231, 448] width 247 height 38
type input "06 84 34 21 60"
click at [572, 458] on div "Prénom * [PERSON_NAME] * Tostain Adresse mail * [EMAIL_ADDRESS][DOMAIN_NAME] Té…" at bounding box center [364, 563] width 512 height 632
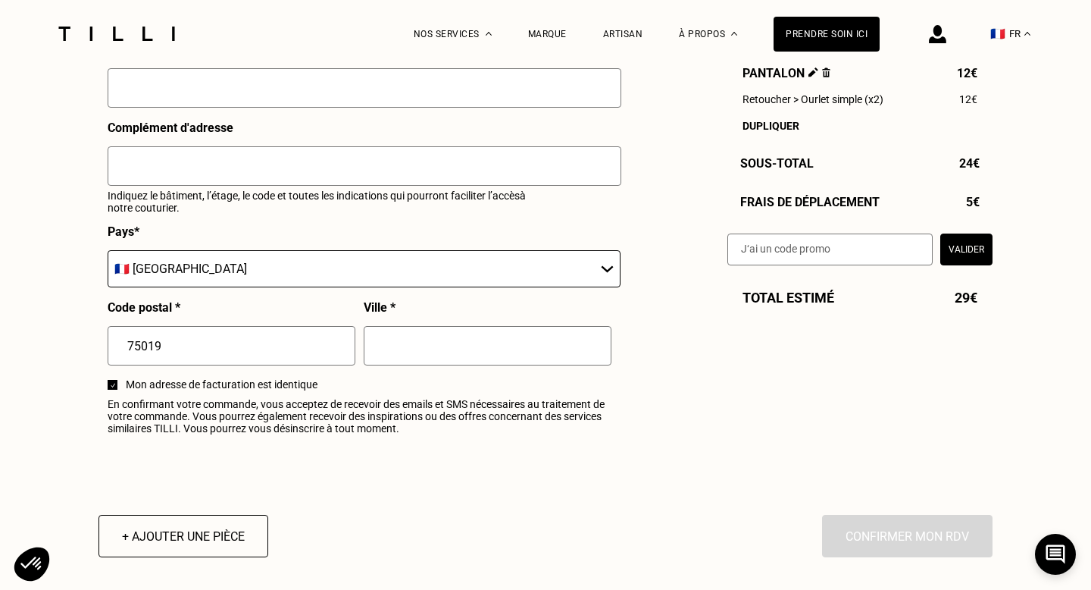
scroll to position [1827, 0]
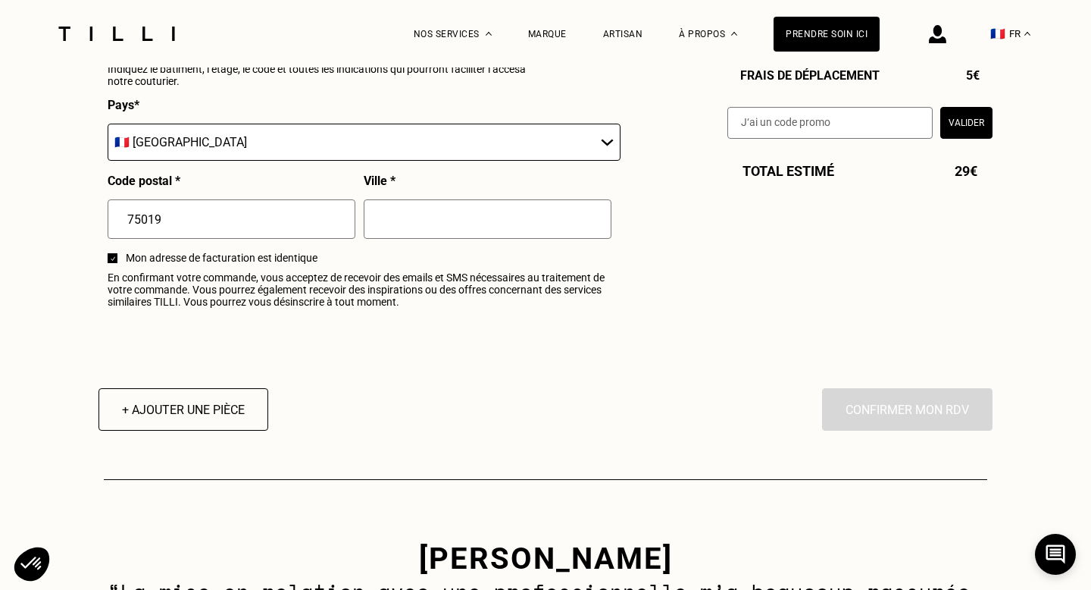
click at [112, 262] on div at bounding box center [113, 258] width 10 height 10
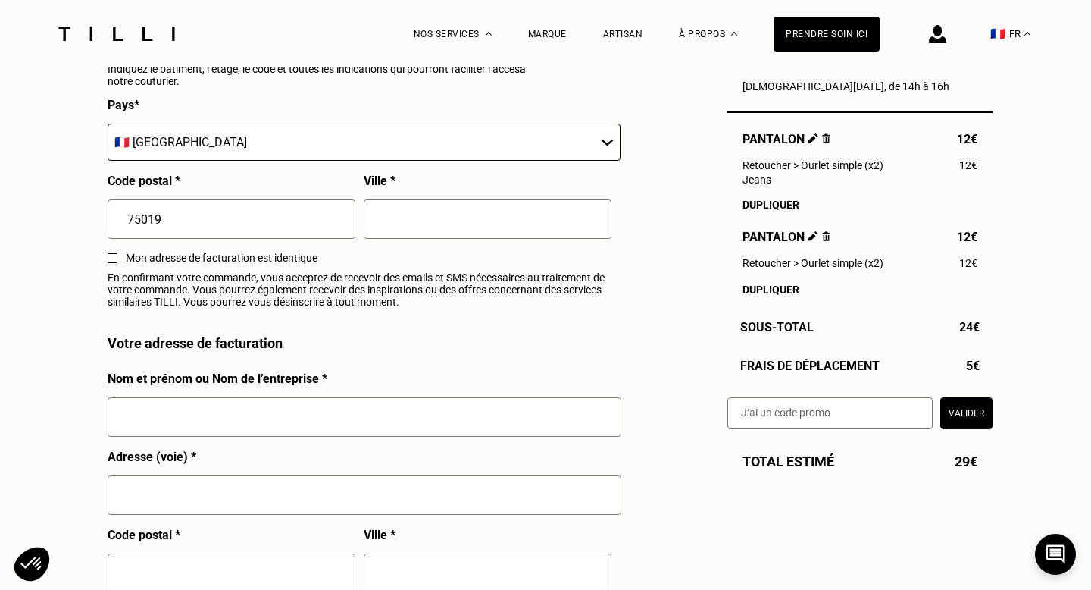
click at [112, 258] on div at bounding box center [113, 258] width 10 height 10
checkbox input "false"
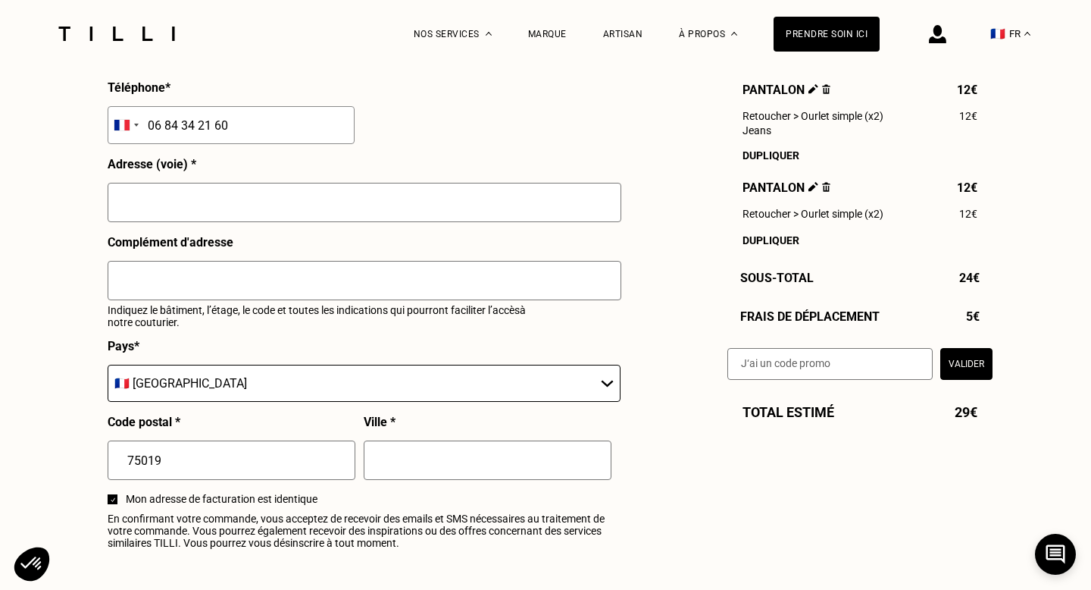
scroll to position [1585, 0]
click at [160, 193] on input "text" at bounding box center [365, 202] width 514 height 39
click at [171, 208] on input "193 rue. decrimée" at bounding box center [365, 202] width 514 height 39
type input "[STREET_ADDRESS]"
click at [191, 285] on input "text" at bounding box center [365, 281] width 514 height 39
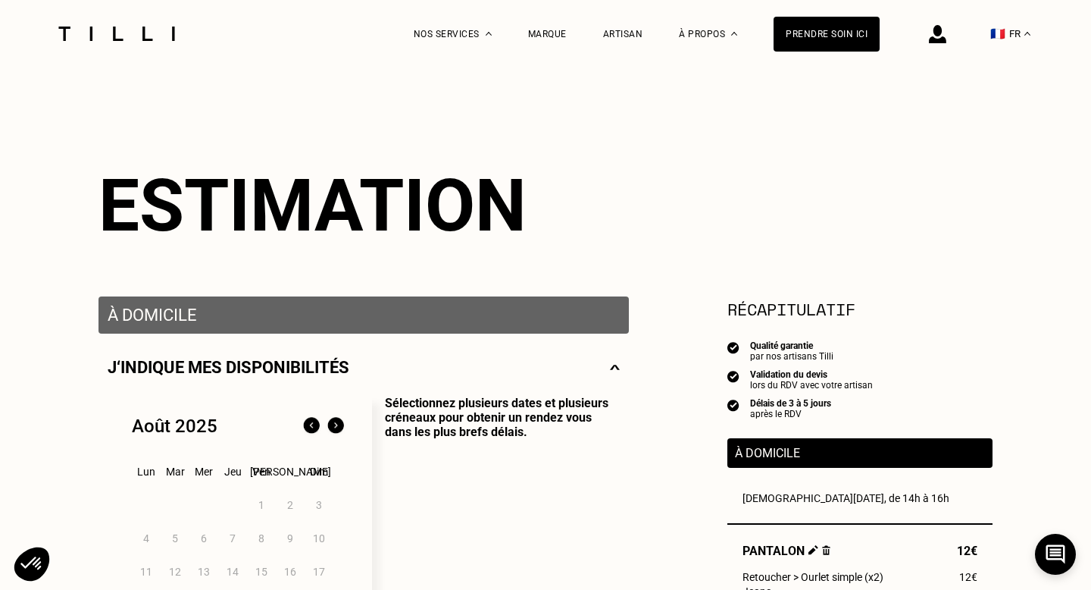
scroll to position [0, 0]
